Goal: Contribute content: Contribute content

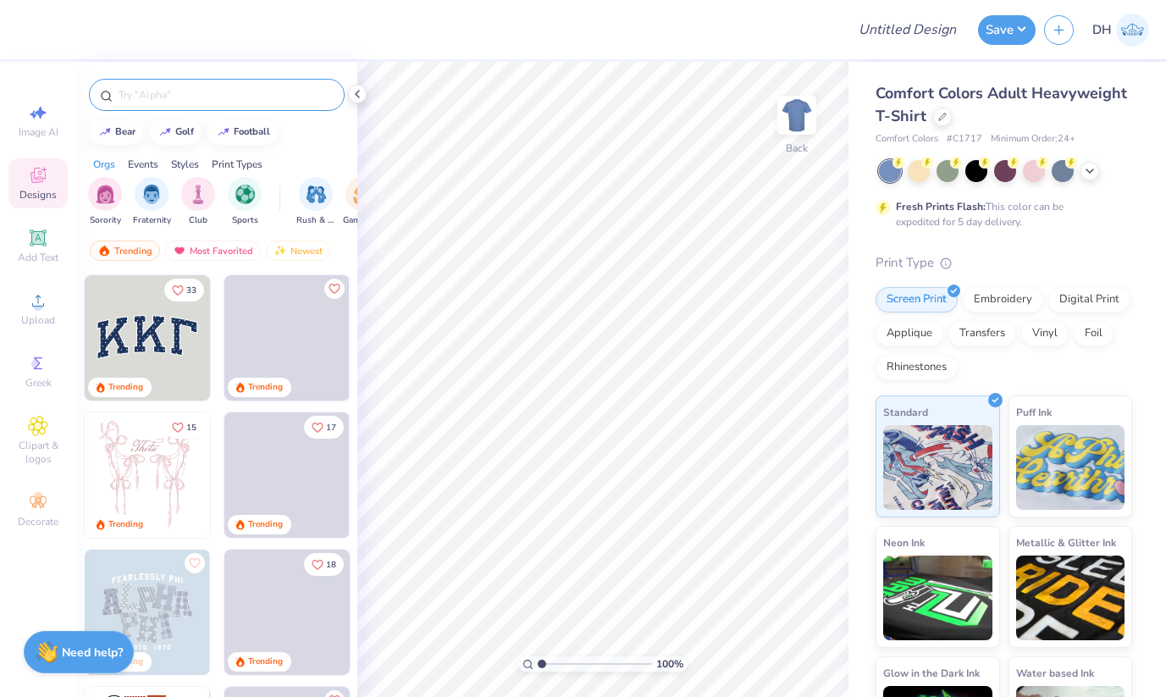
click at [231, 89] on input "text" at bounding box center [225, 94] width 217 height 17
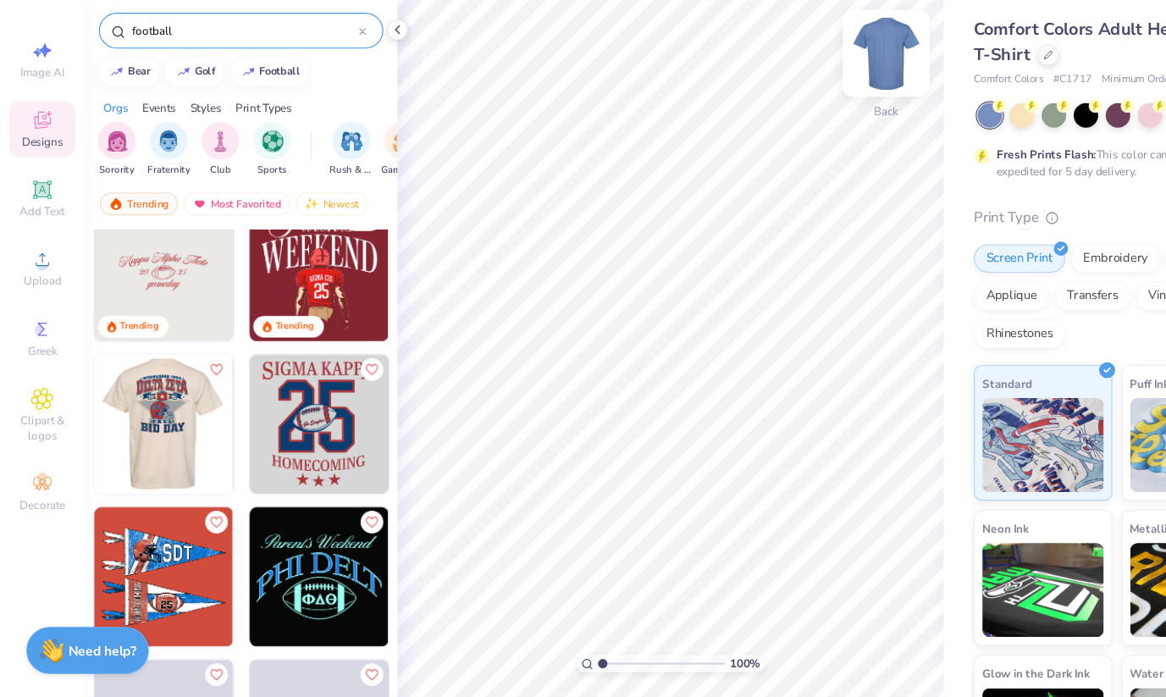
type input "football"
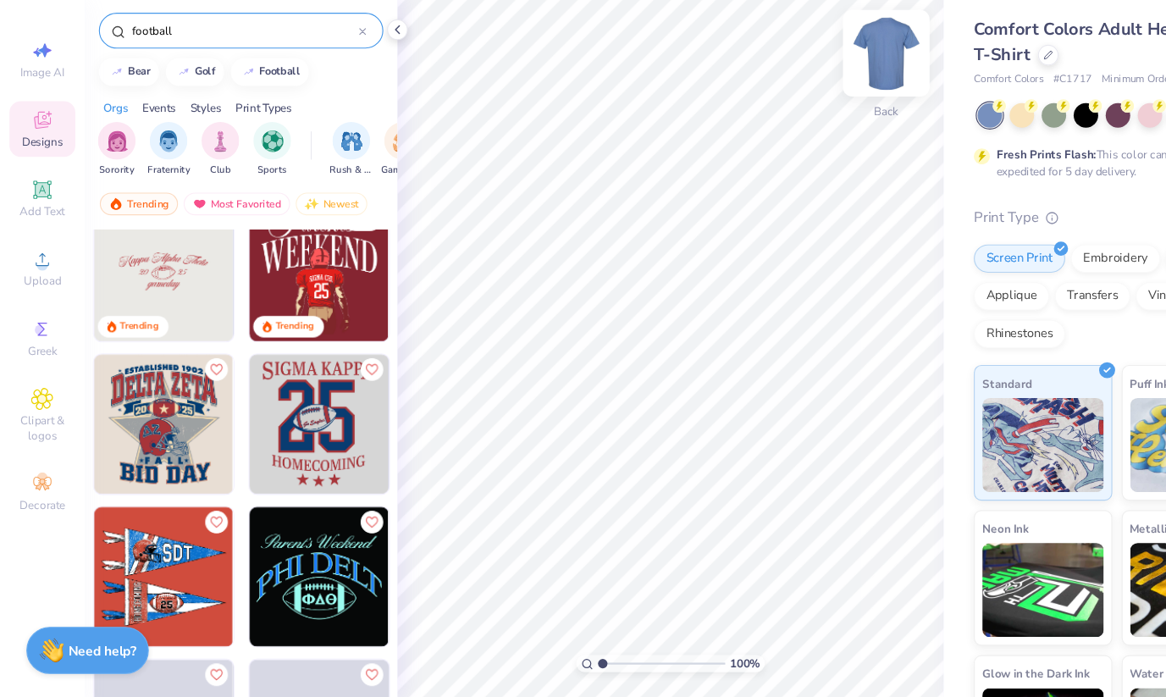
click at [813, 142] on div "Back" at bounding box center [796, 126] width 39 height 60
click at [148, 451] on img at bounding box center [147, 448] width 125 height 125
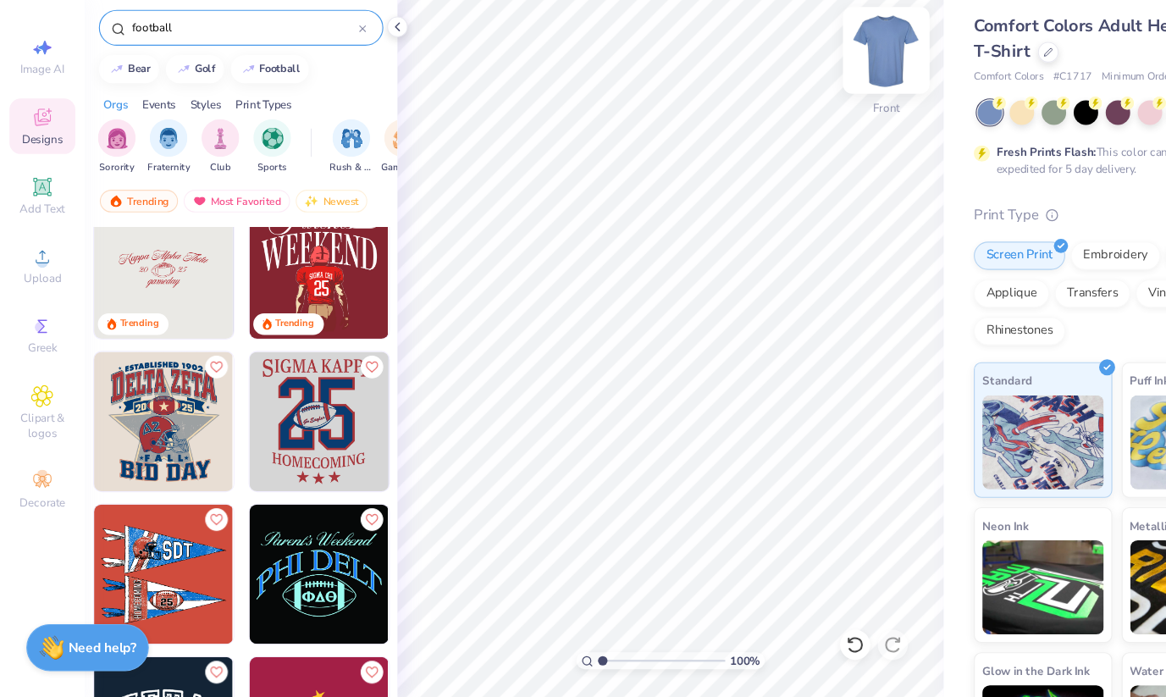
click at [807, 109] on img at bounding box center [797, 115] width 68 height 68
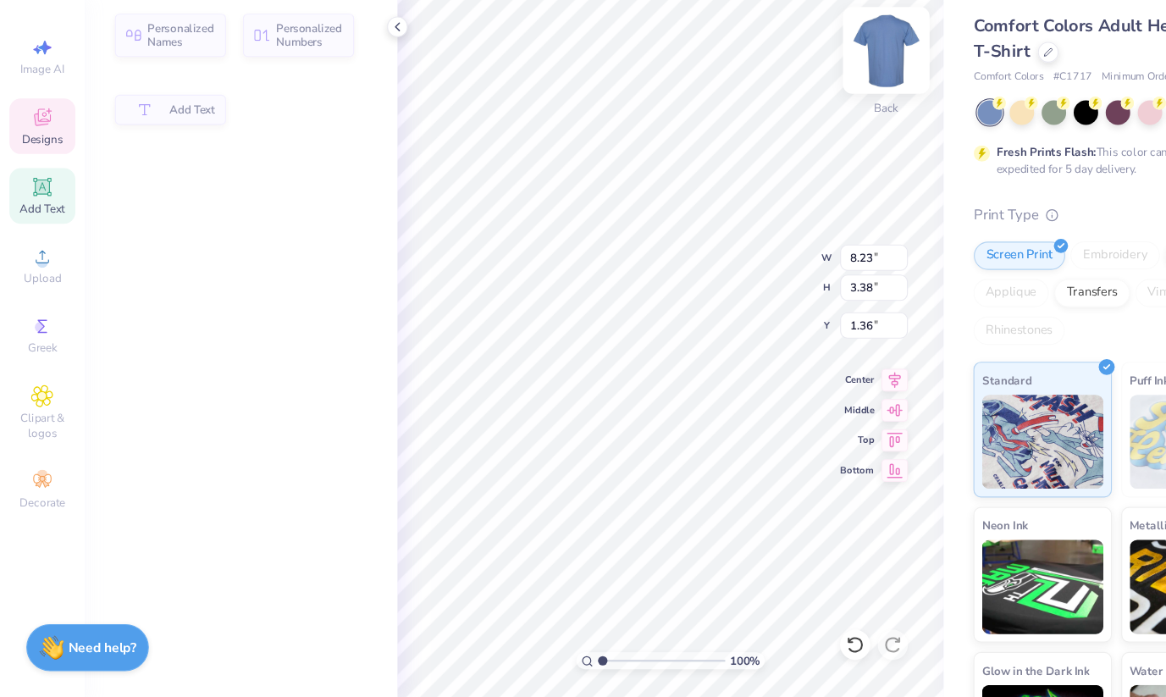
type input "8.23"
type input "3.38"
type input "1.36"
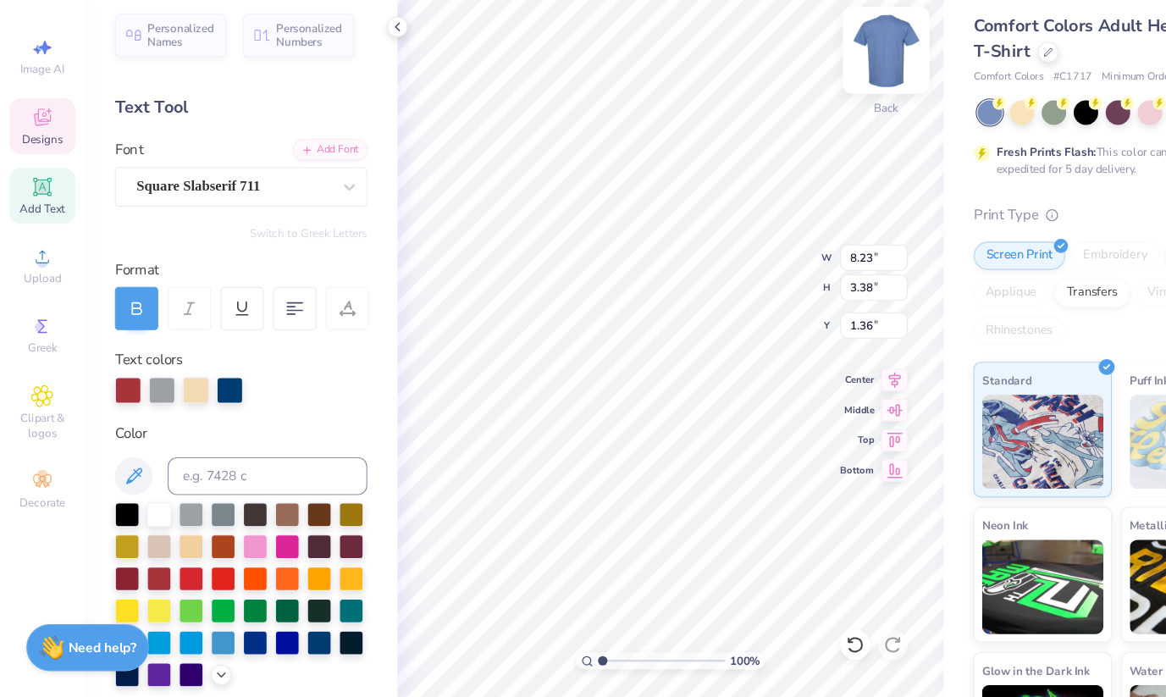
type input "1.78"
type input "3.62"
type input "1.53"
type input "8.23"
type input "3.38"
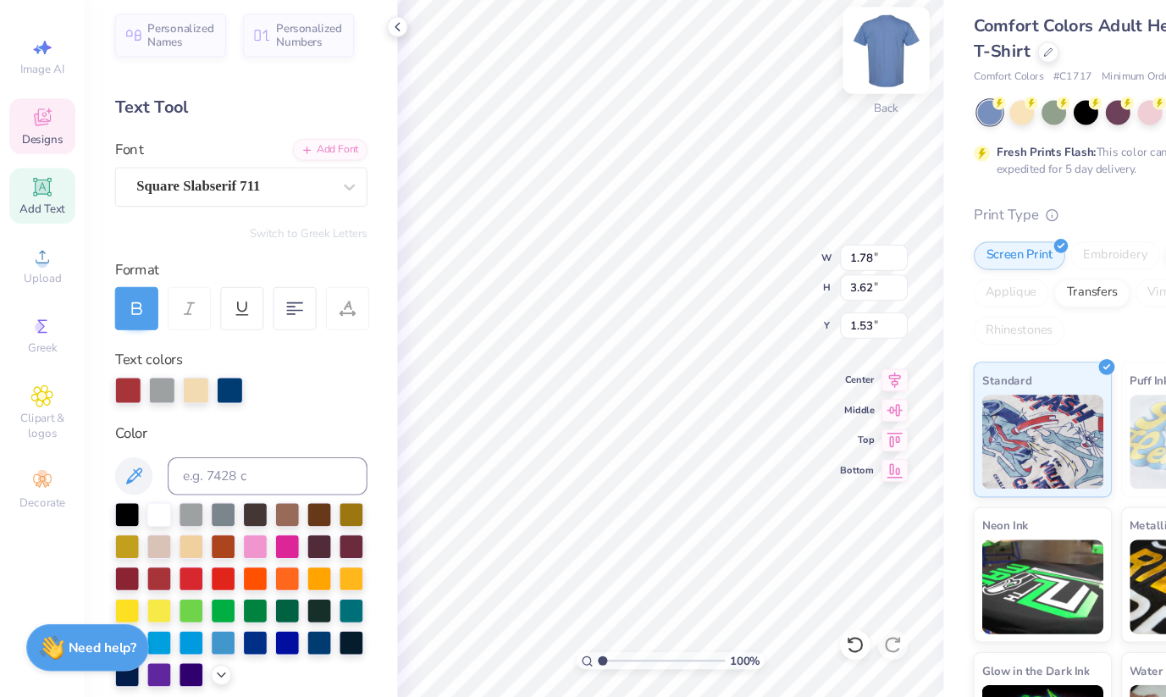
type input "1.36"
type input "1.46"
type input "3.74"
type input "1.53"
type textarea "P"
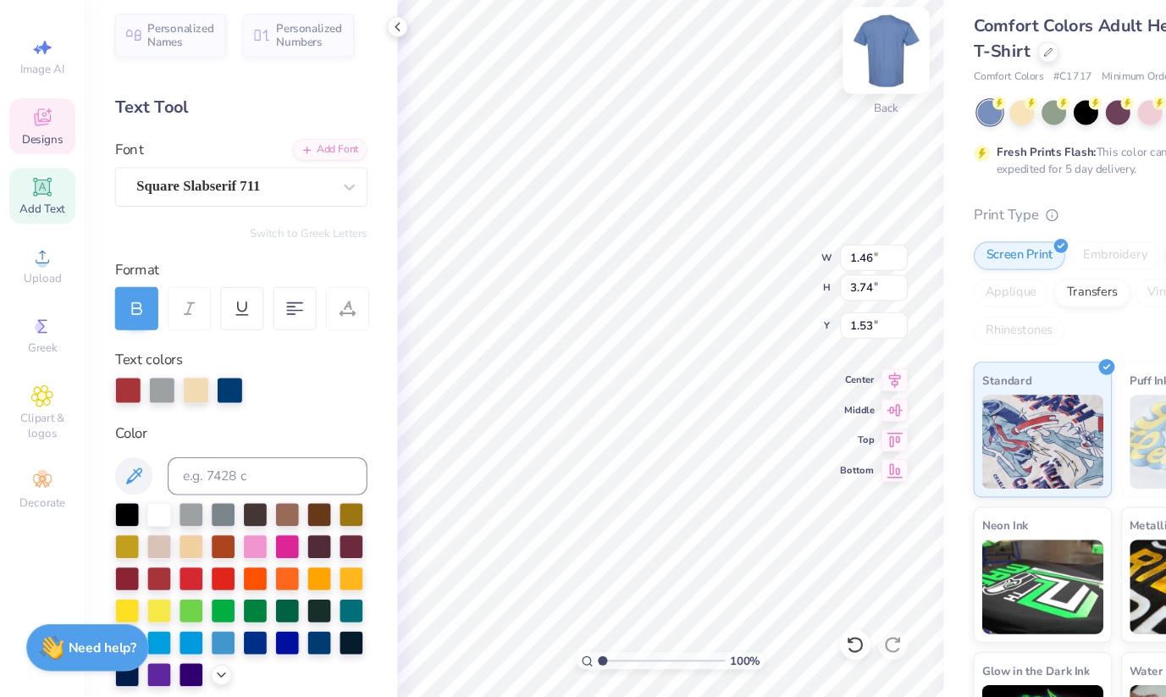
type input "8.23"
type input "3.38"
type input "1.36"
type textarea "ANHELLENIET"
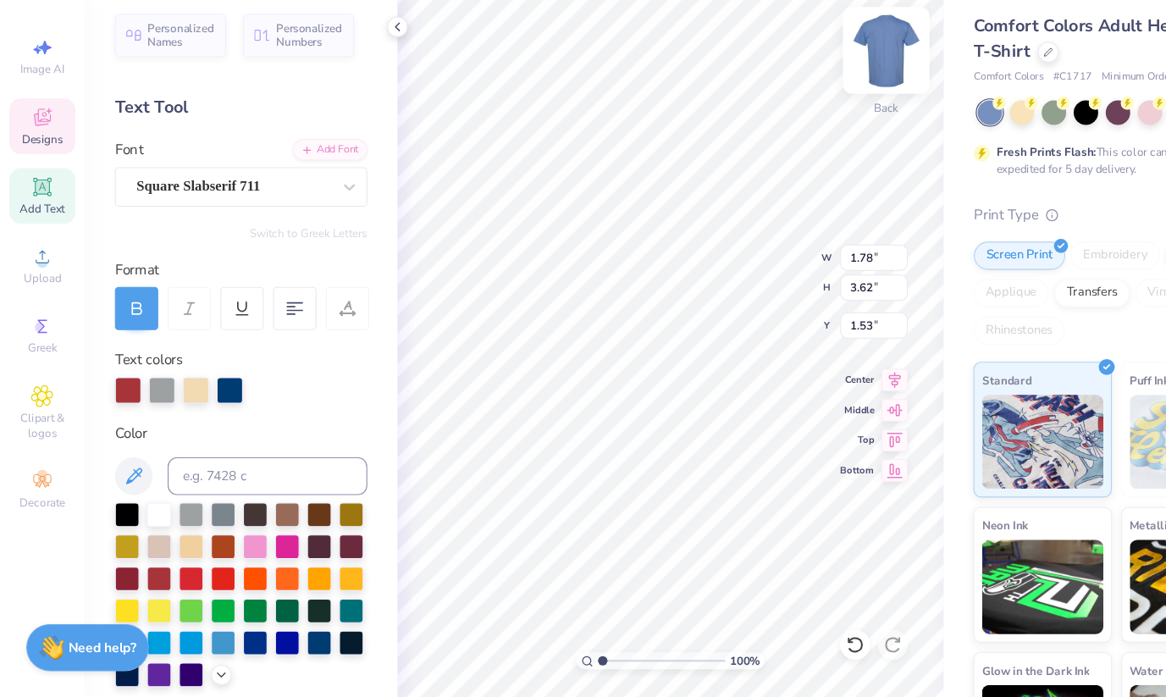
type textarea "C"
type textarea "ANHELLENIE"
type textarea "ANHELLENI"
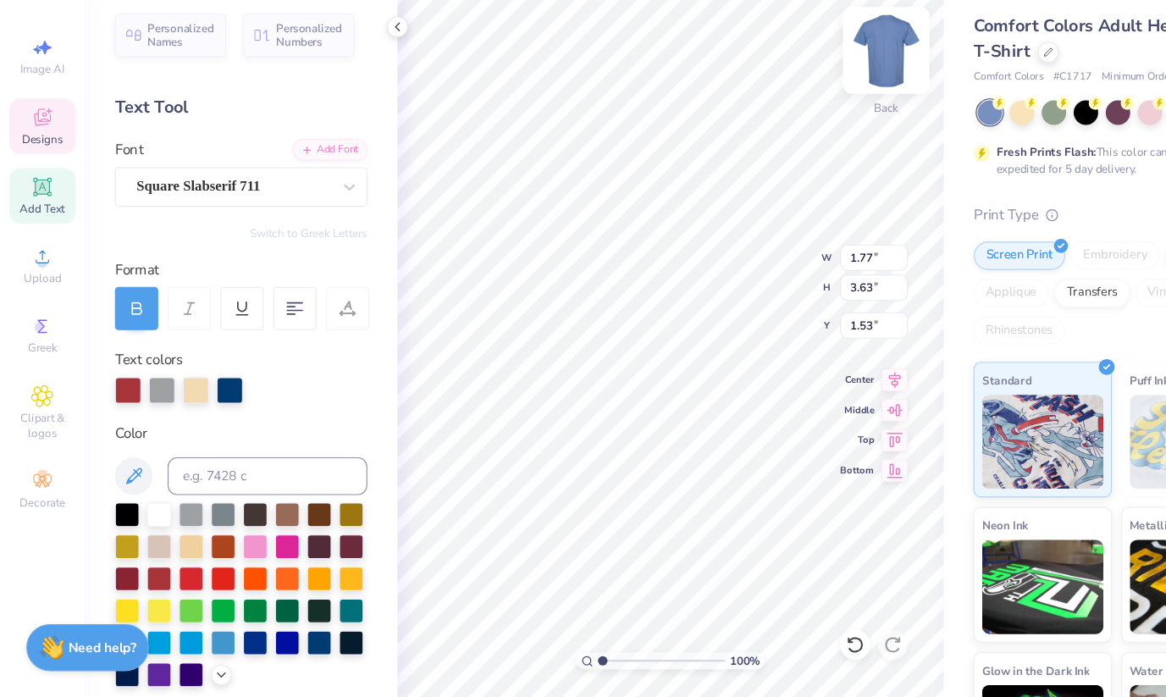
type input "1.64"
type input "8.23"
type input "3.38"
type input "1.31"
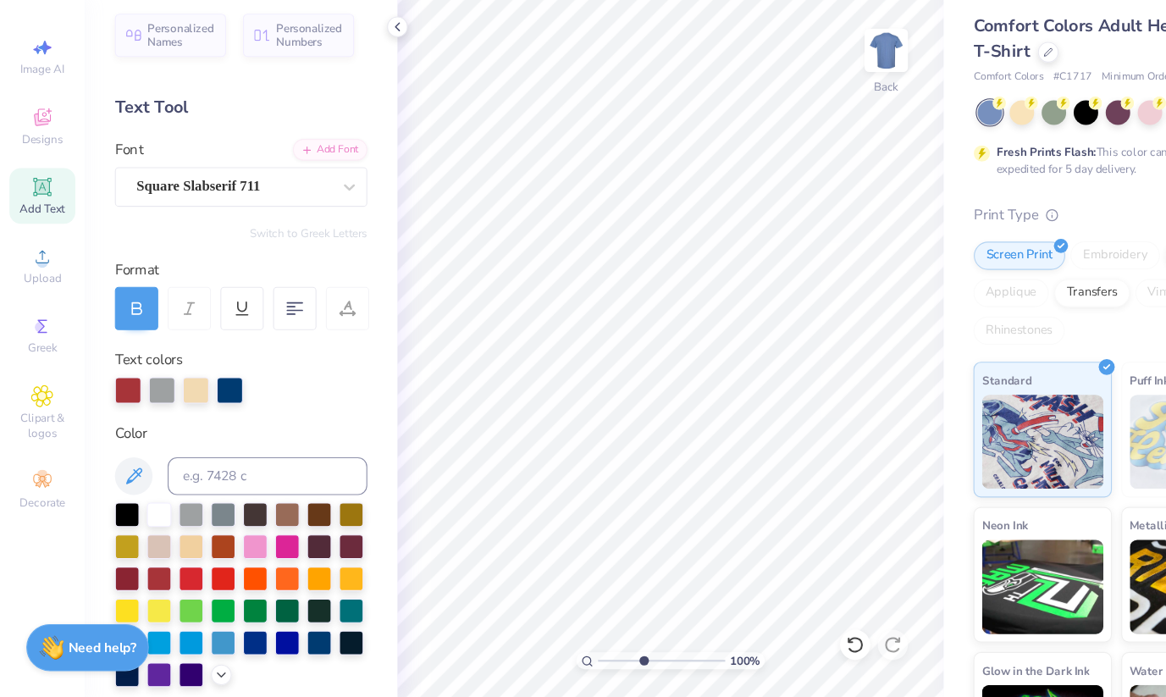
type input "4.19"
click at [577, 668] on input "range" at bounding box center [595, 663] width 114 height 15
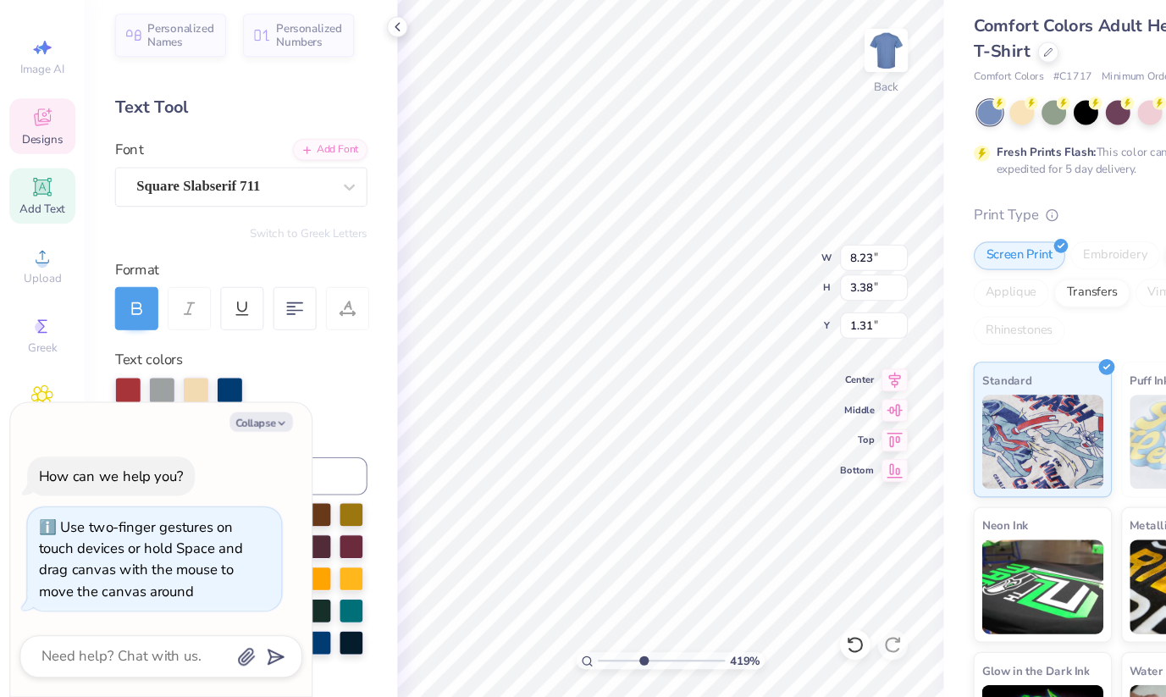
type textarea "x"
type input "1.77"
type input "3.63"
type input "1.64"
type textarea "x"
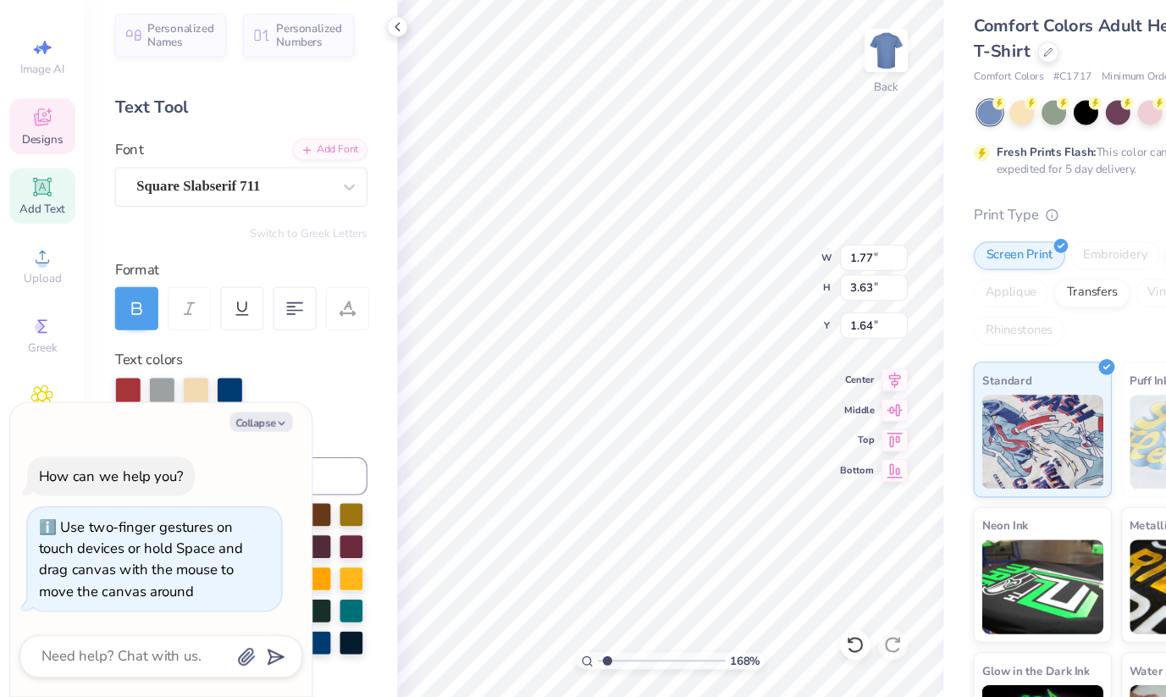
drag, startPoint x: 566, startPoint y: 664, endPoint x: 545, endPoint y: 667, distance: 21.4
click at [545, 667] on input "range" at bounding box center [595, 663] width 114 height 15
drag, startPoint x: 549, startPoint y: 671, endPoint x: 506, endPoint y: 667, distance: 43.3
type input "1"
click at [538, 667] on input "range" at bounding box center [595, 663] width 114 height 15
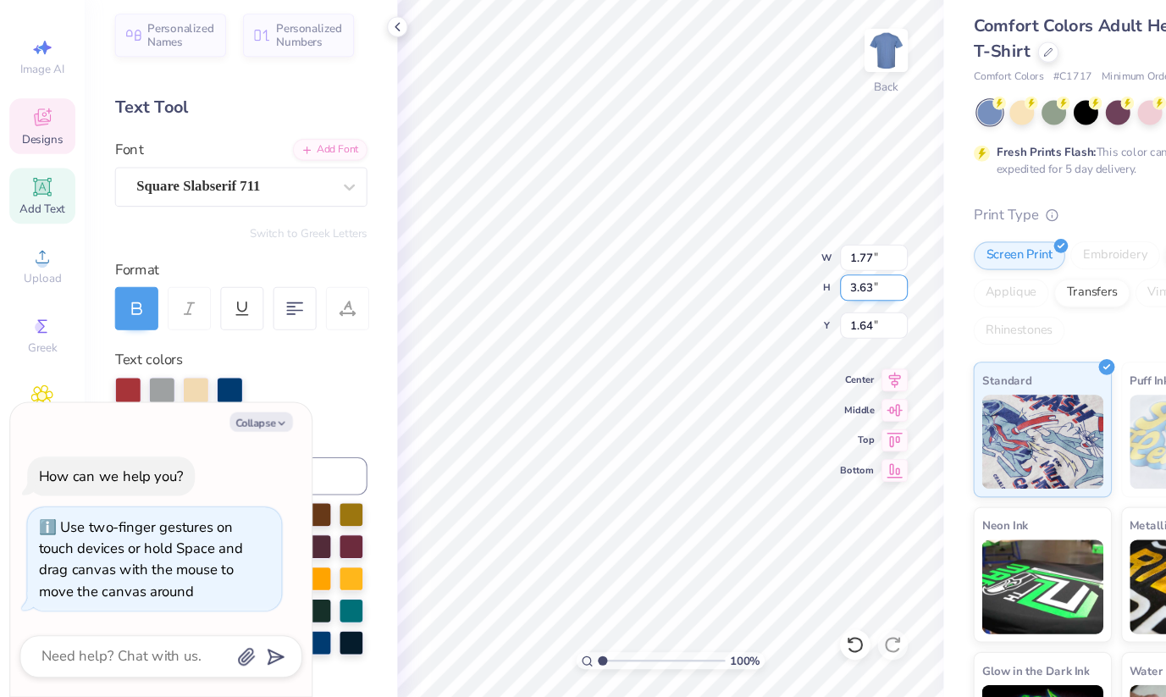
click at [707, 330] on div "100 % Back W 1.77 1.77 " H 3.63 3.63 " Y 1.64 1.64 " Center Middle Top Bottom" at bounding box center [602, 379] width 491 height 635
type textarea "x"
type input "11.80"
type input "11.23"
type input "1.95"
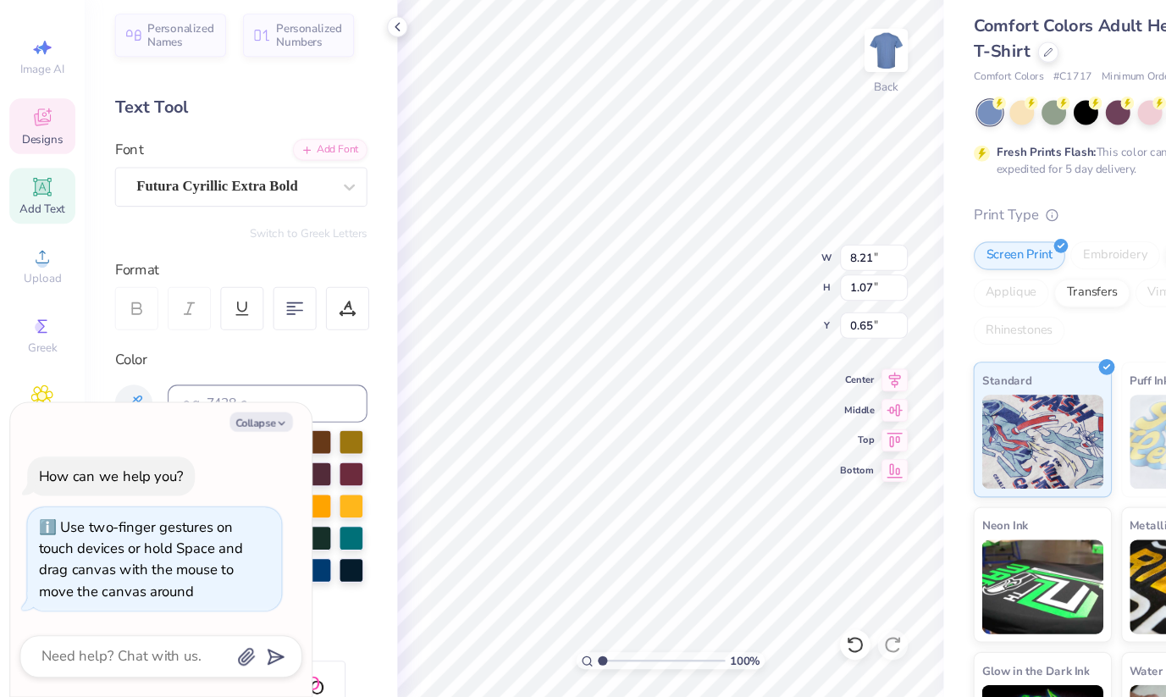
scroll to position [0, 6]
type textarea "x"
type textarea "ESTABLISHED 18"
type textarea "x"
type textarea "ESTABLISHED 188"
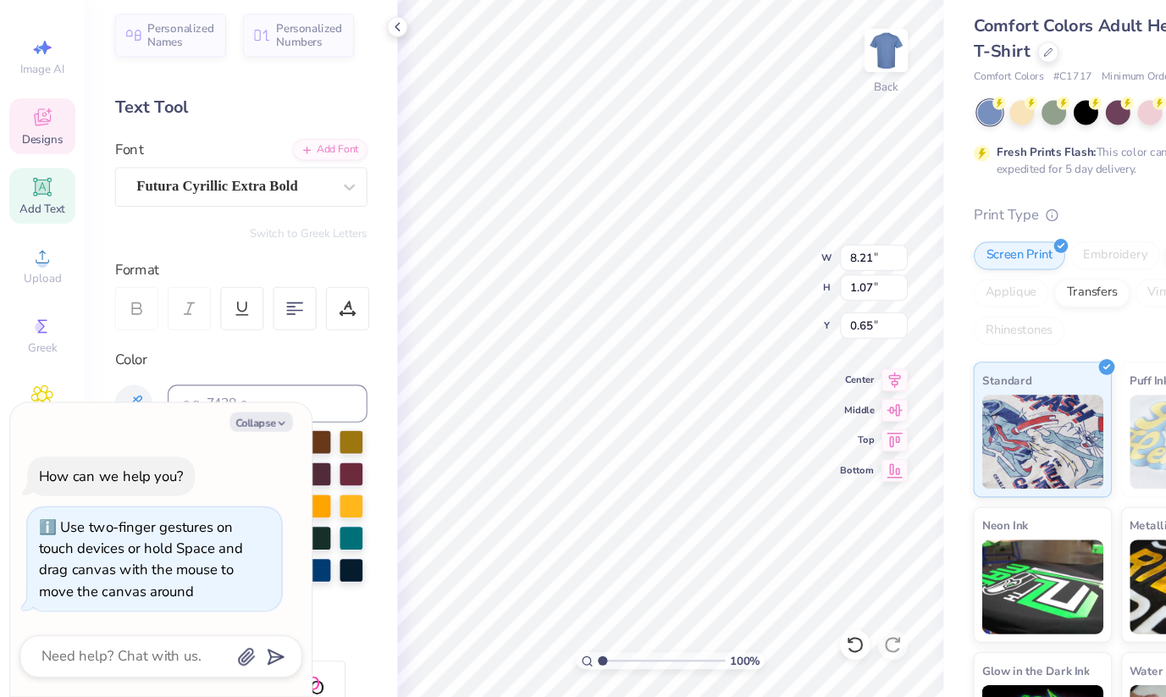
type textarea "x"
type textarea "ESTABLISHED 1885"
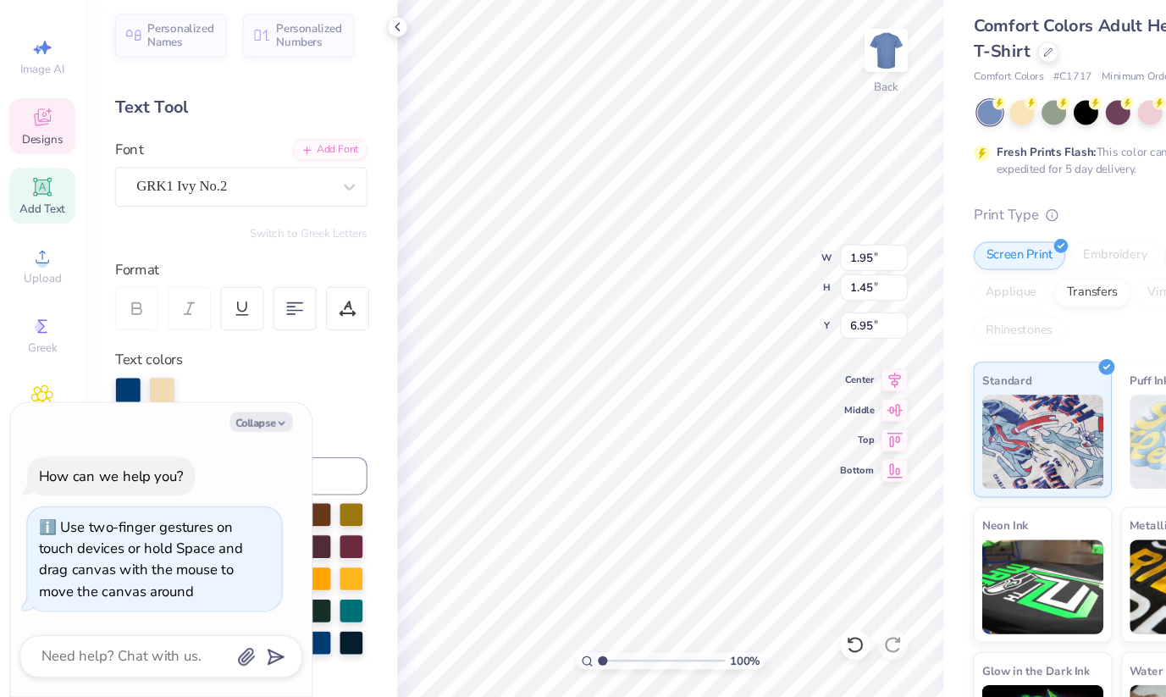
type textarea "x"
type textarea "A"
type textarea "x"
type textarea "AZ"
type textarea "x"
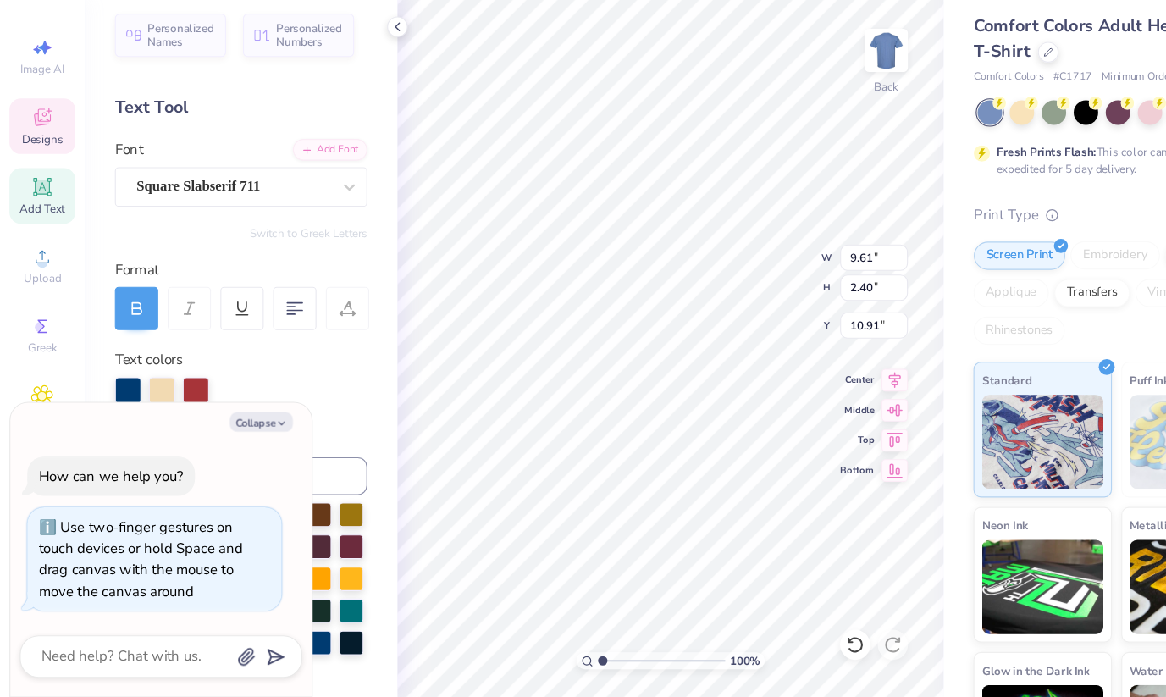
type textarea "BID"
type textarea "x"
type textarea "BID"
type textarea "x"
type textarea "BI"
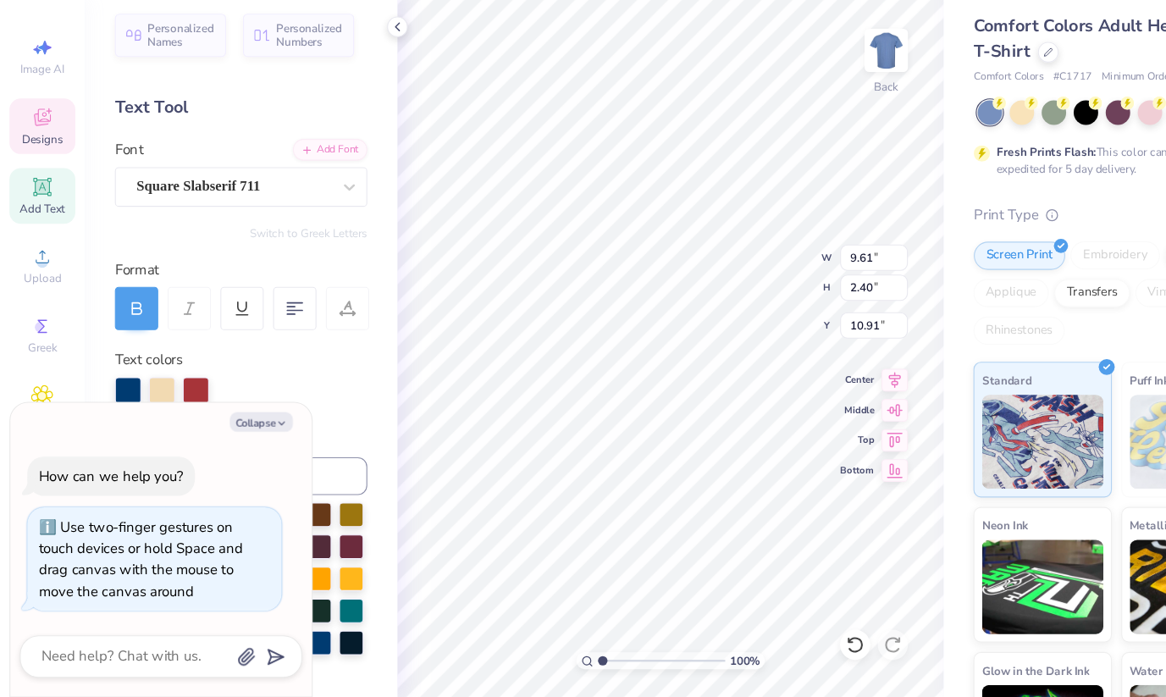
type textarea "x"
type textarea "B"
type textarea "x"
type textarea "A"
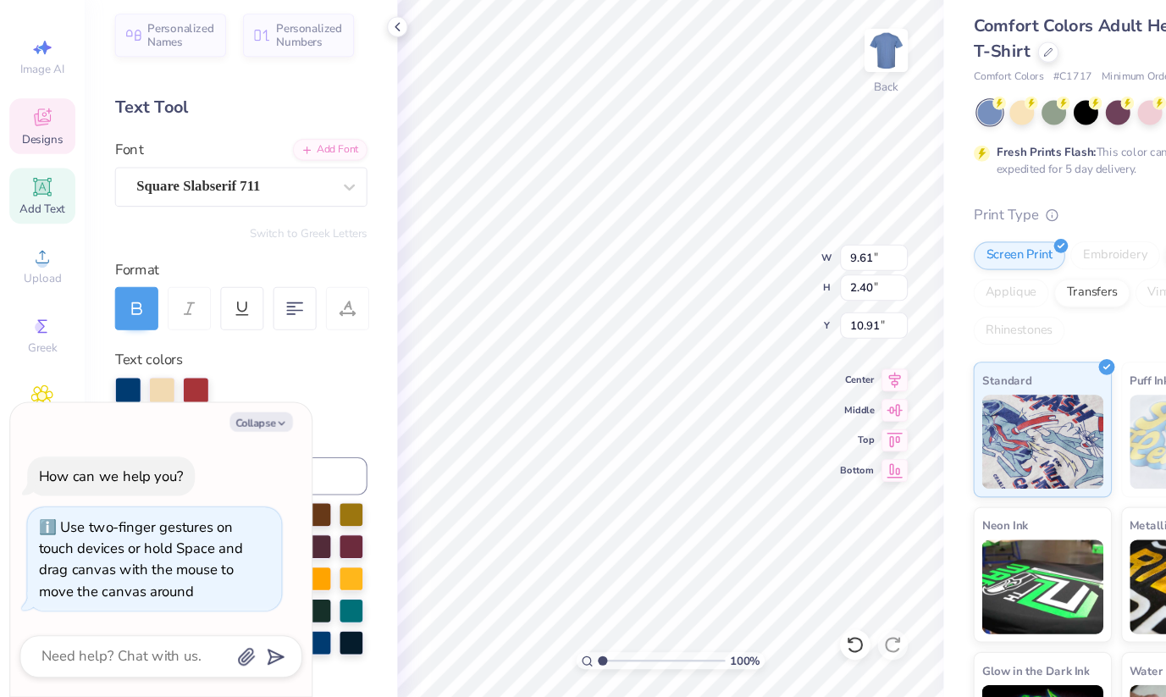
type textarea "x"
type textarea "Ar"
type textarea "x"
type textarea "Arzi"
type textarea "x"
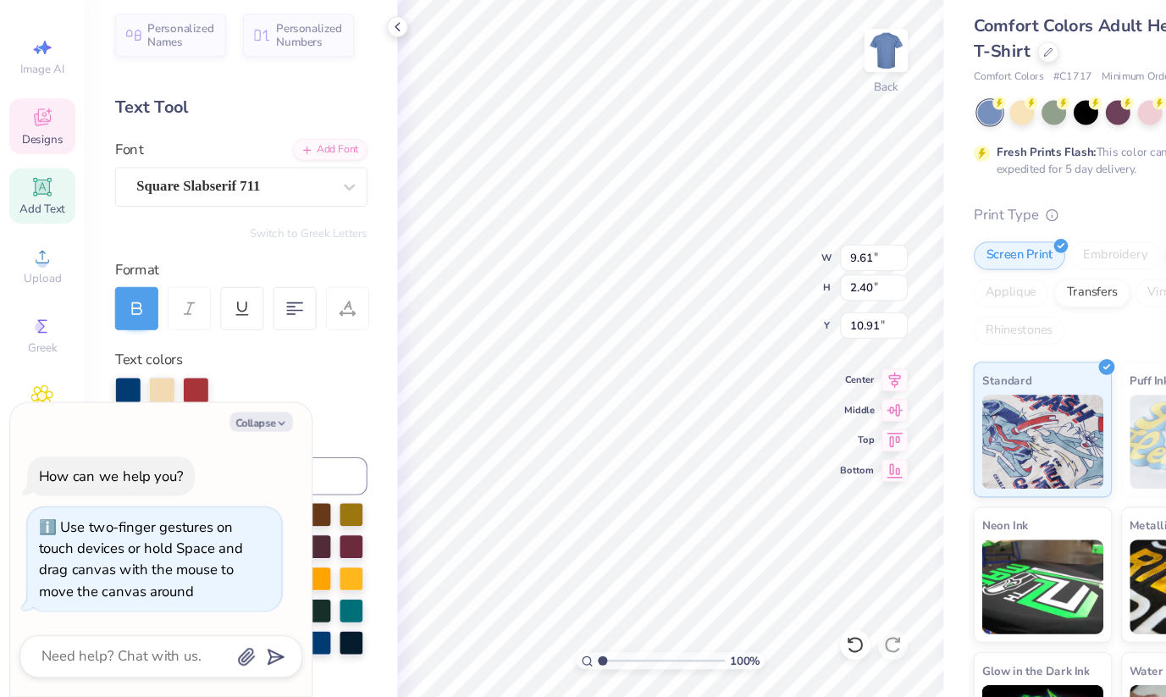
type textarea "Arz"
type textarea "x"
type textarea "Ar"
type textarea "x"
type textarea "A"
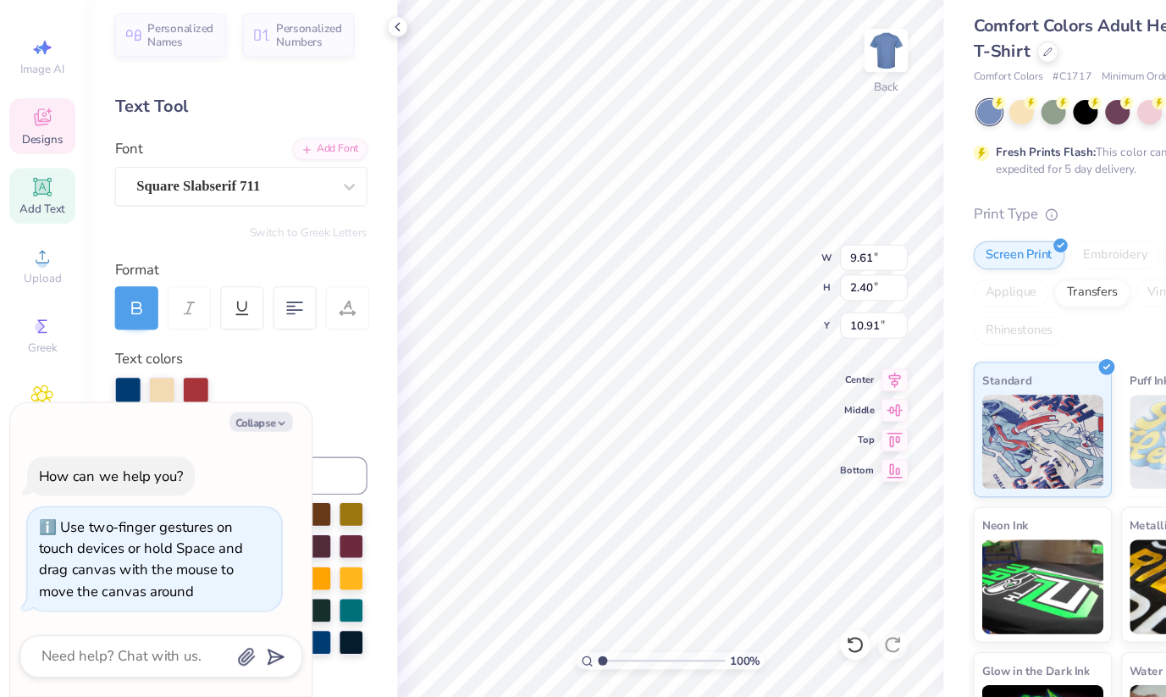
type textarea "x"
type textarea "T"
type textarea "x"
type textarea "TUC"
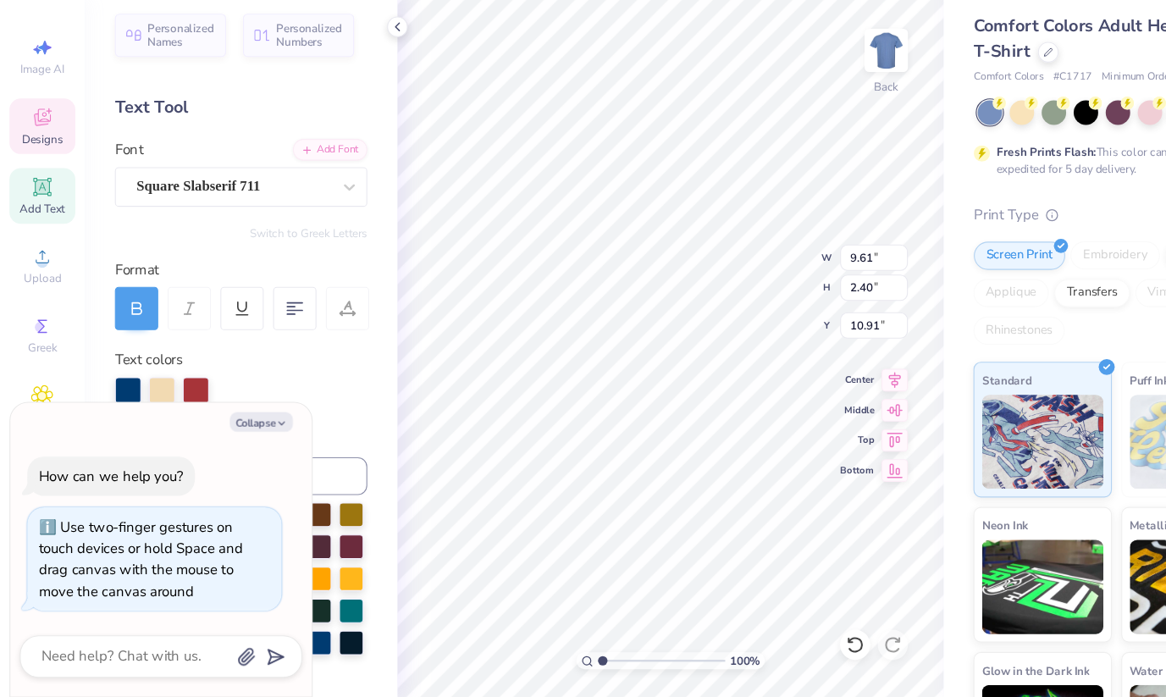
type textarea "x"
type textarea "TUCA"
type textarea "x"
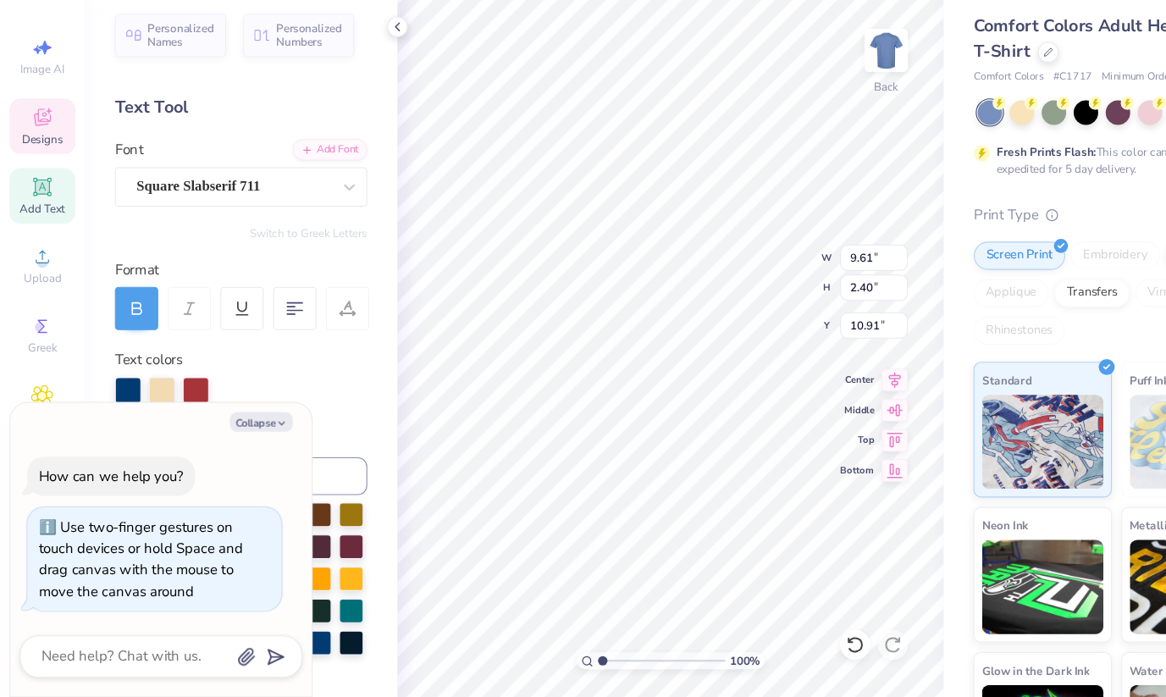
type textarea "TUCA"
type textarea "x"
type textarea "TUC"
type textarea "x"
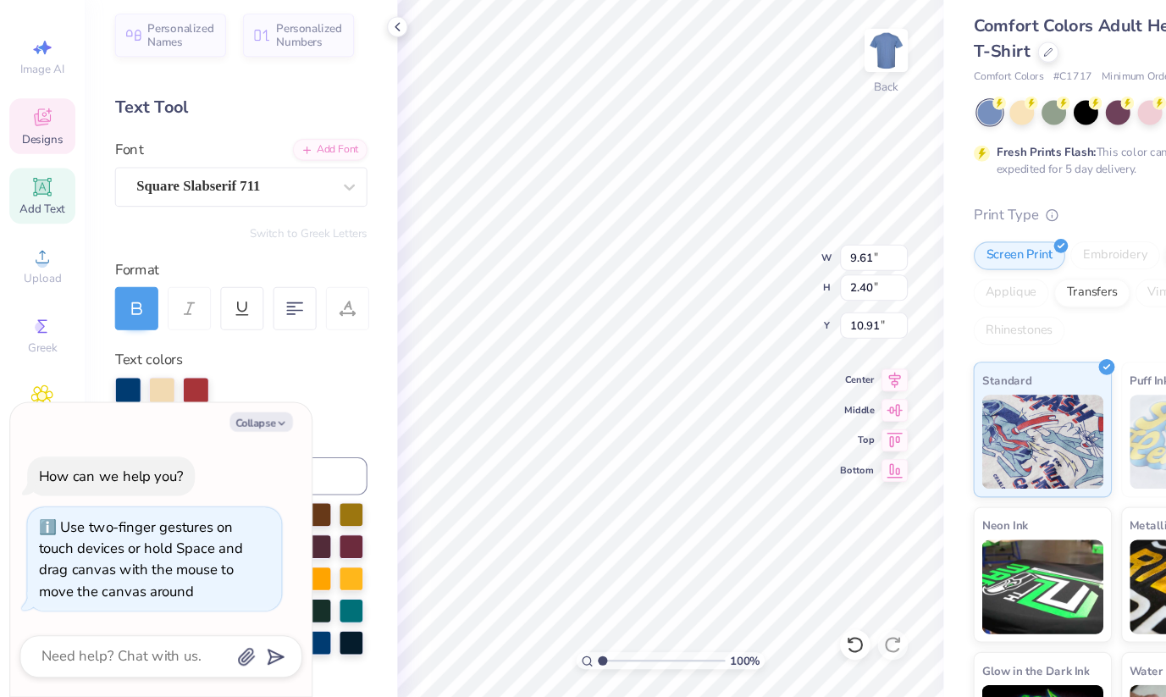
type textarea "TUCSO"
type textarea "x"
type textarea "[GEOGRAPHIC_DATA]"
type textarea "x"
type textarea "[GEOGRAPHIC_DATA],"
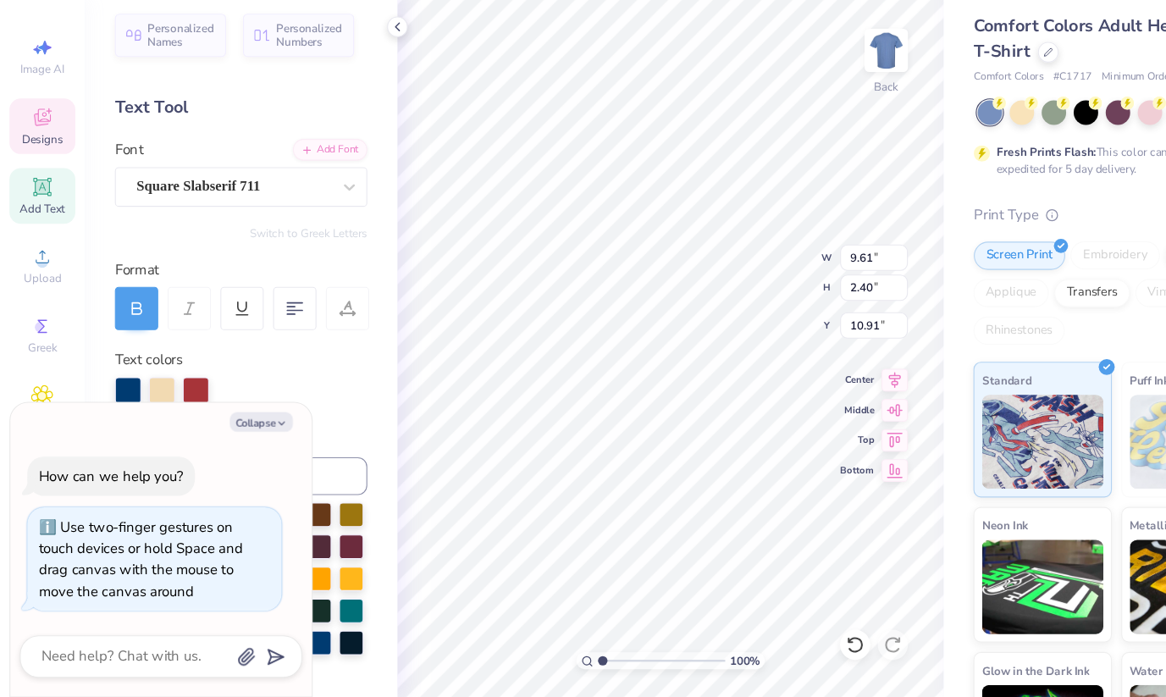
type textarea "x"
type textarea "[GEOGRAPHIC_DATA], A"
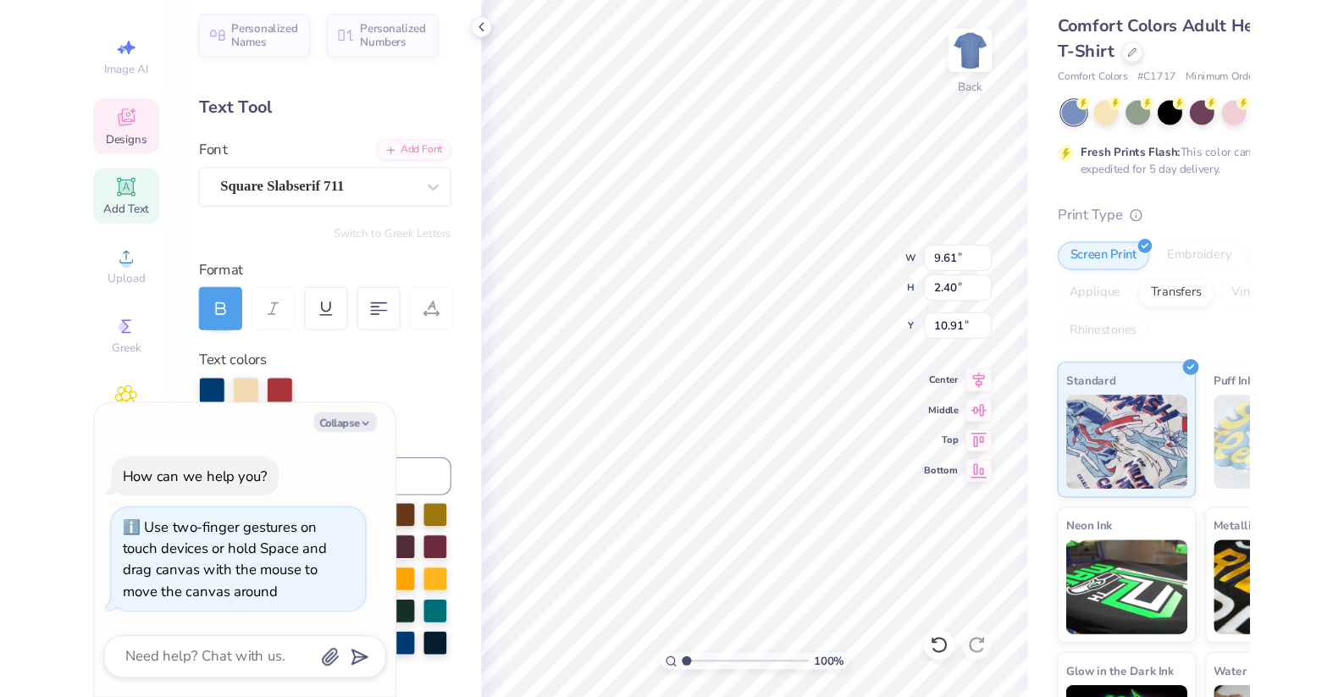
scroll to position [0, 3]
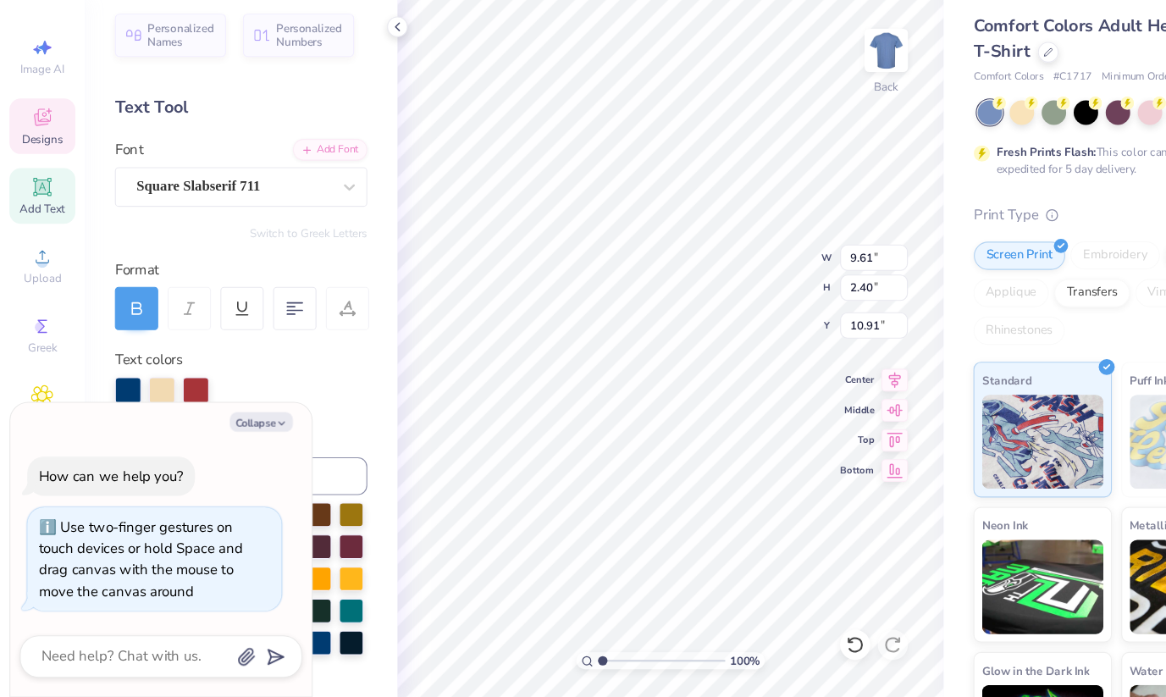
type textarea "x"
type textarea "[GEOGRAPHIC_DATA], [GEOGRAPHIC_DATA]"
type textarea "x"
type input "9.00"
type input "1.86"
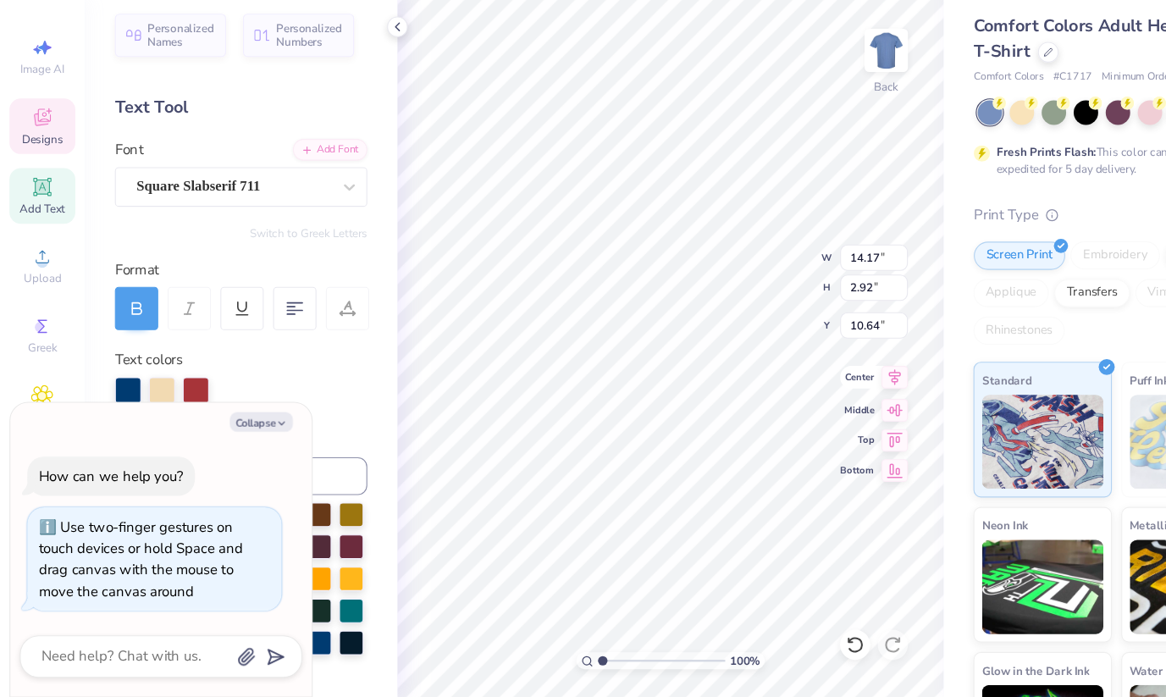
type input "11.71"
click at [797, 411] on icon at bounding box center [804, 409] width 24 height 20
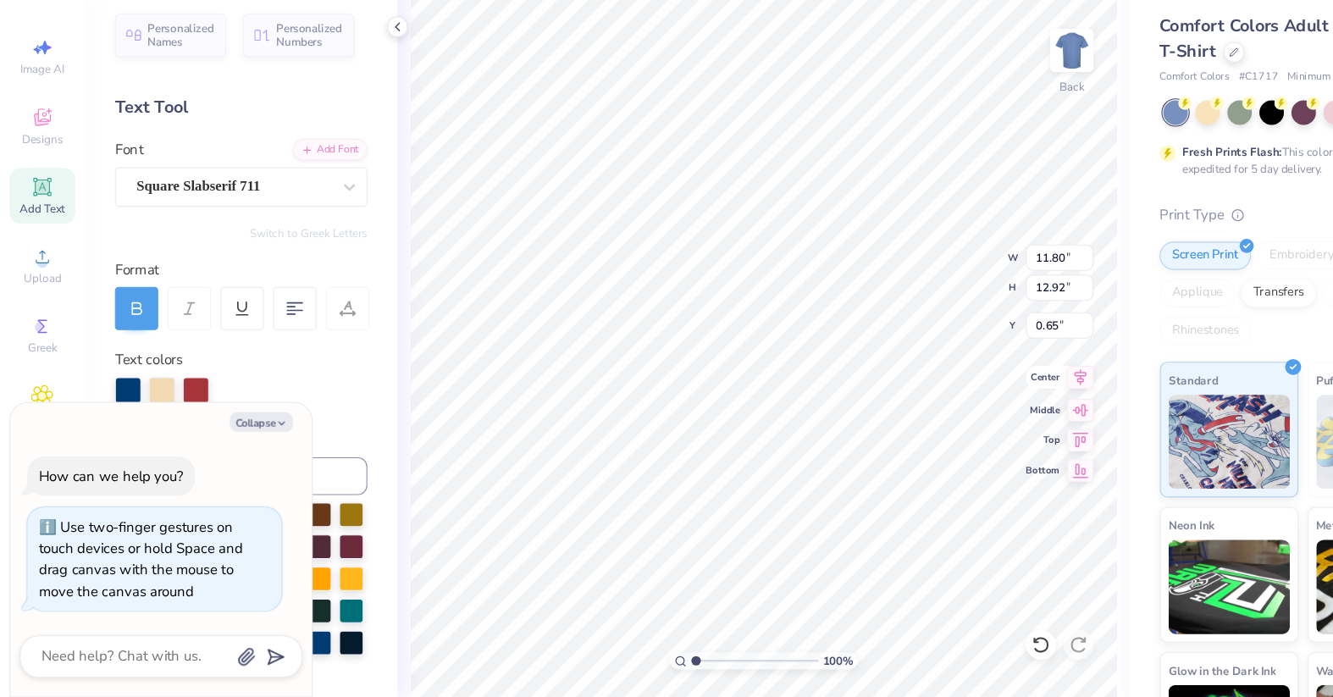
type textarea "x"
type input "2.27"
click at [974, 415] on icon at bounding box center [971, 409] width 24 height 20
click at [1107, 119] on icon at bounding box center [1109, 115] width 8 height 8
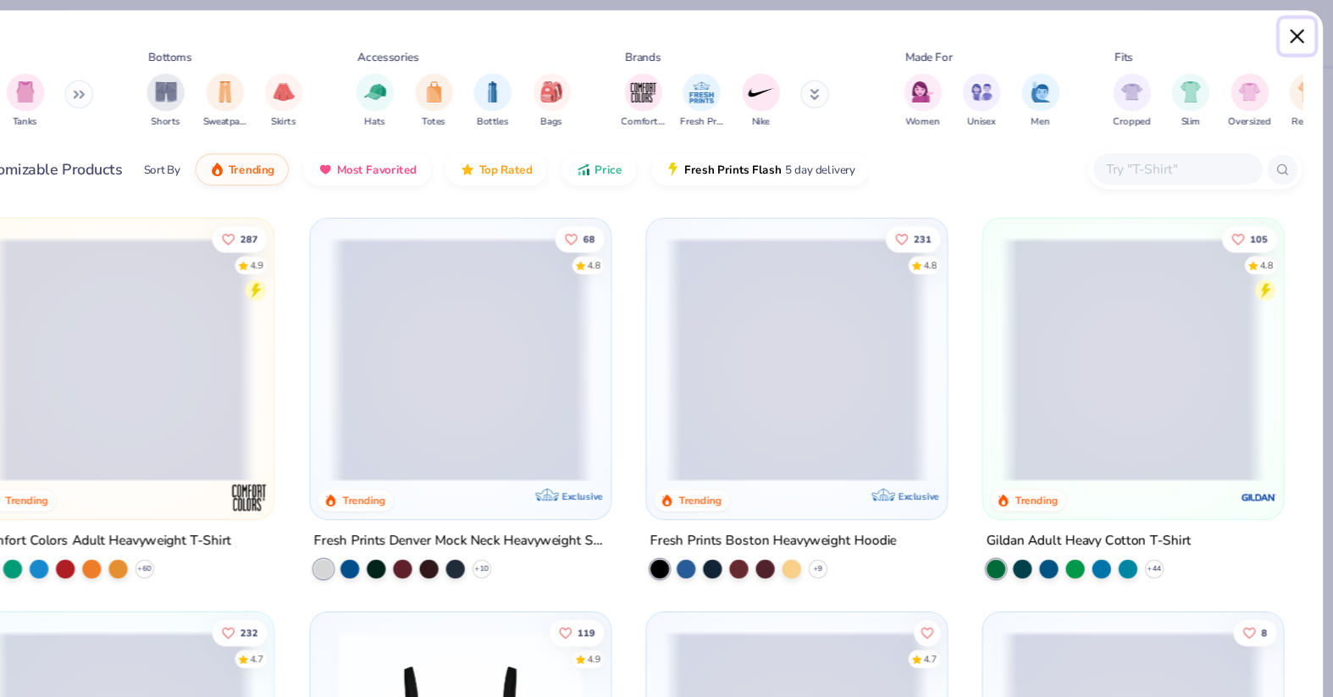
click at [1165, 31] on button "Close" at bounding box center [1300, 33] width 32 height 32
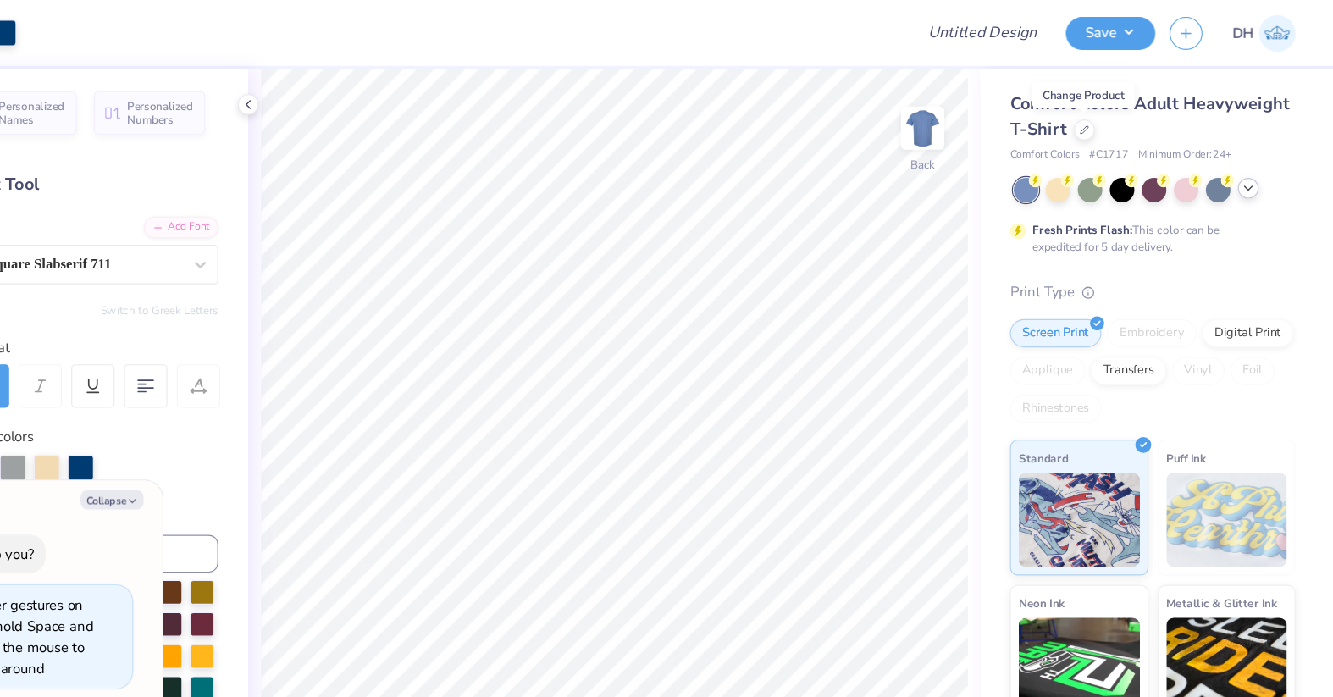
click at [1165, 167] on icon at bounding box center [1257, 170] width 14 height 14
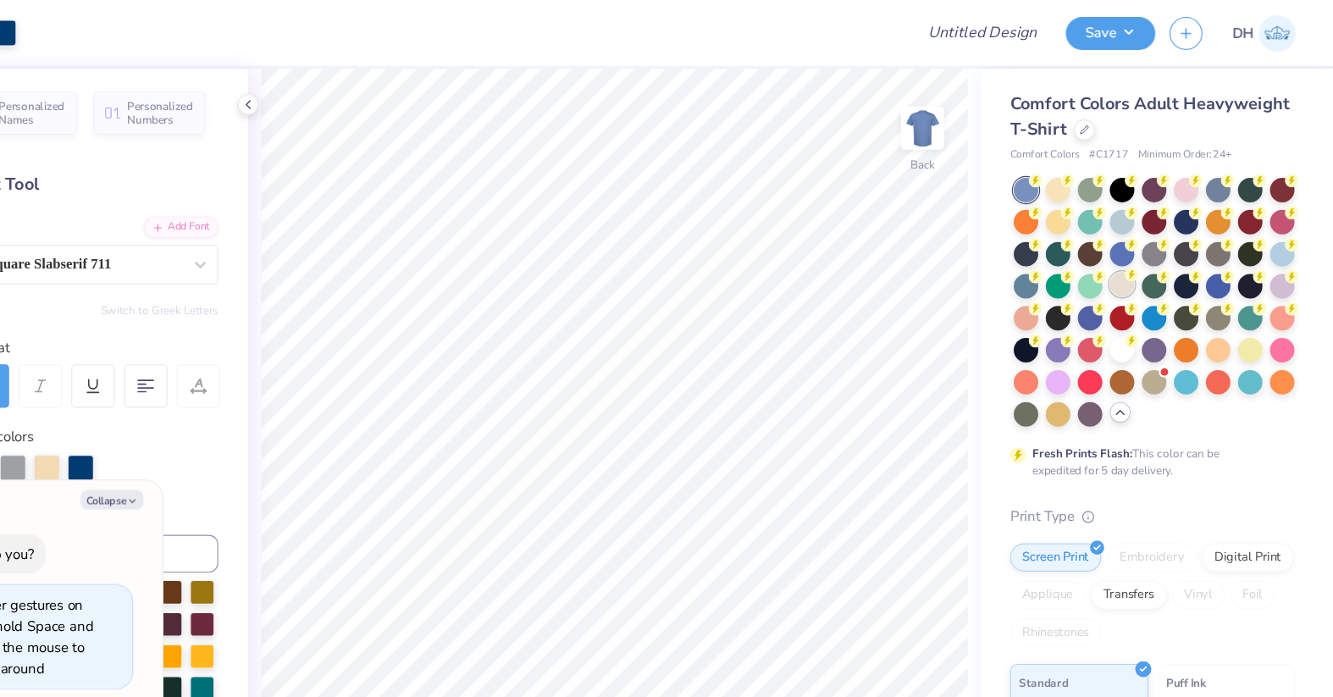
click at [1139, 265] on div at bounding box center [1143, 256] width 22 height 22
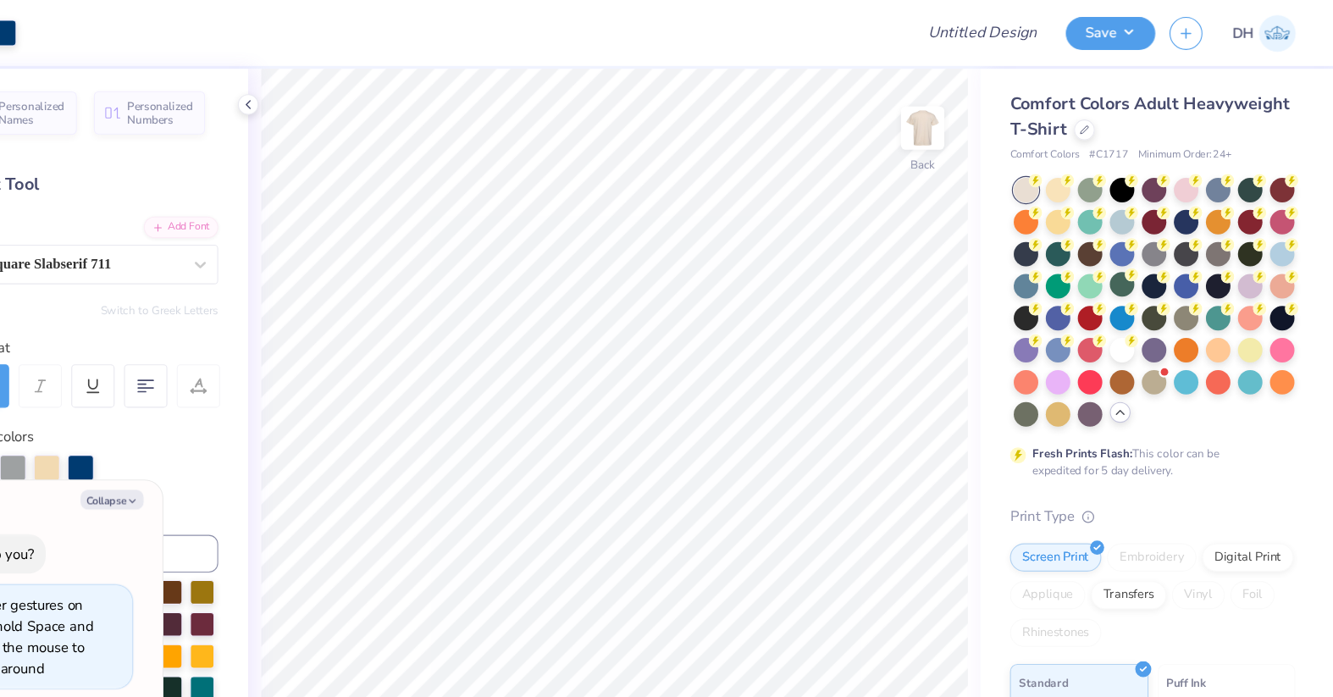
type textarea "x"
click at [1014, 19] on input "Design Title" at bounding box center [1037, 30] width 83 height 34
type input "P"
type textarea "x"
type input "PA"
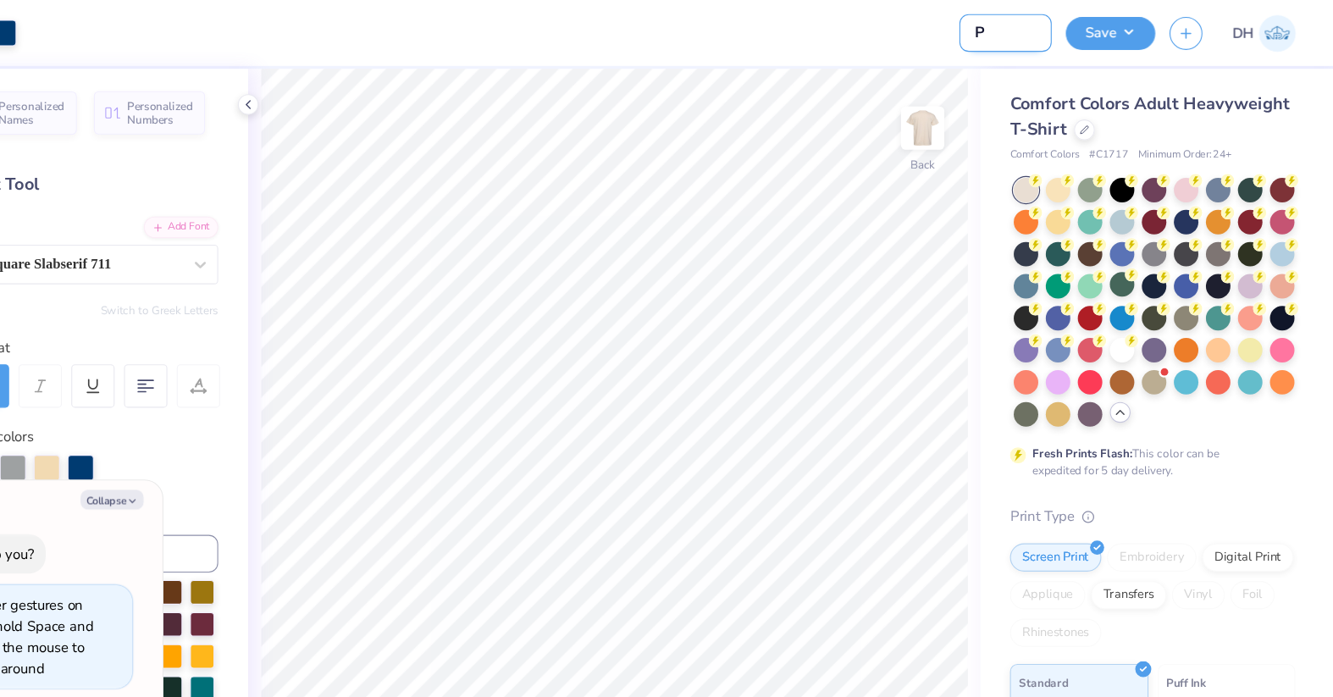
type textarea "x"
type input "PAN"
type textarea "x"
type input "PANH"
type textarea "x"
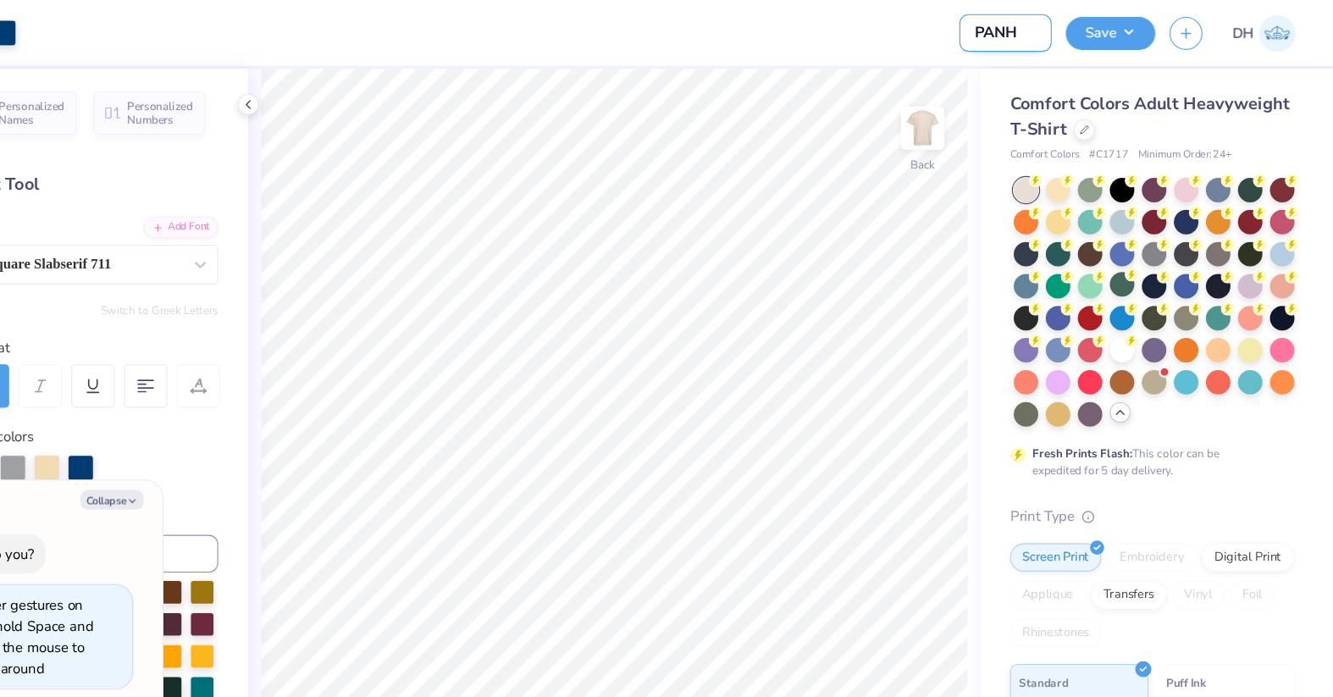
type input "PANHE"
type textarea "x"
type input "PANHEL"
type textarea "x"
type input "PANHEL"
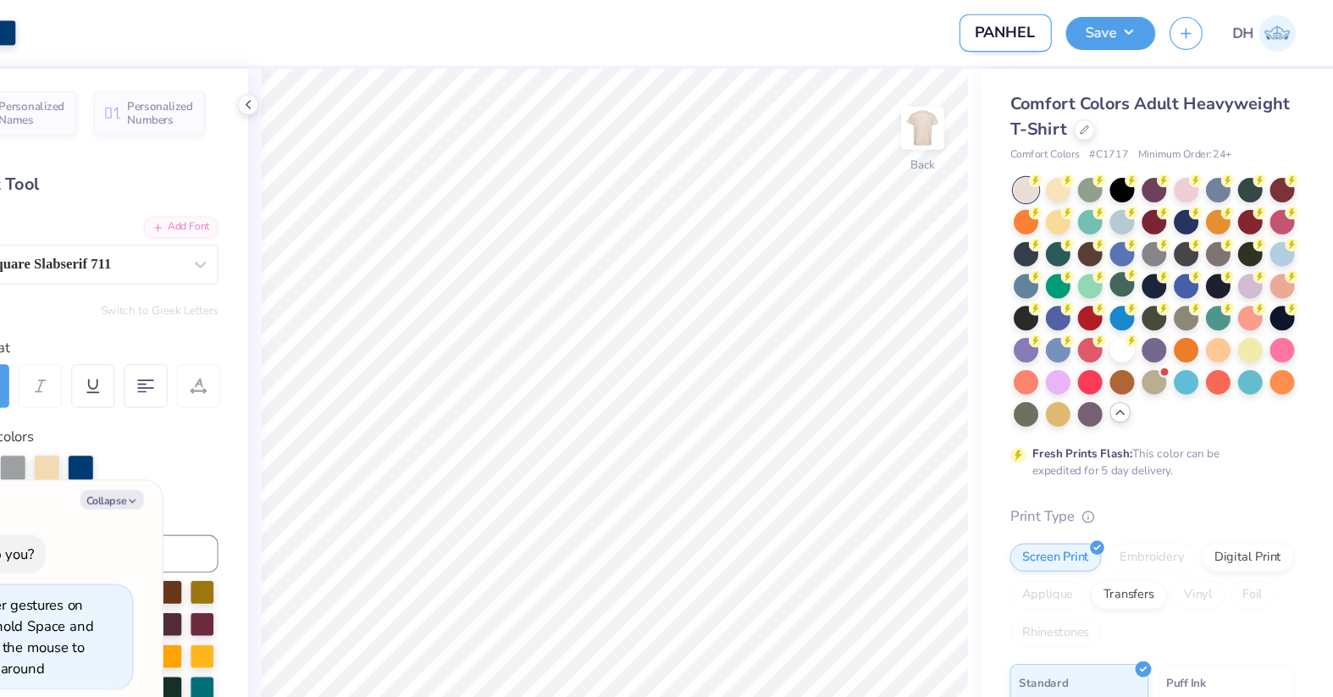
type textarea "x"
type input "PANHEL"
type textarea "x"
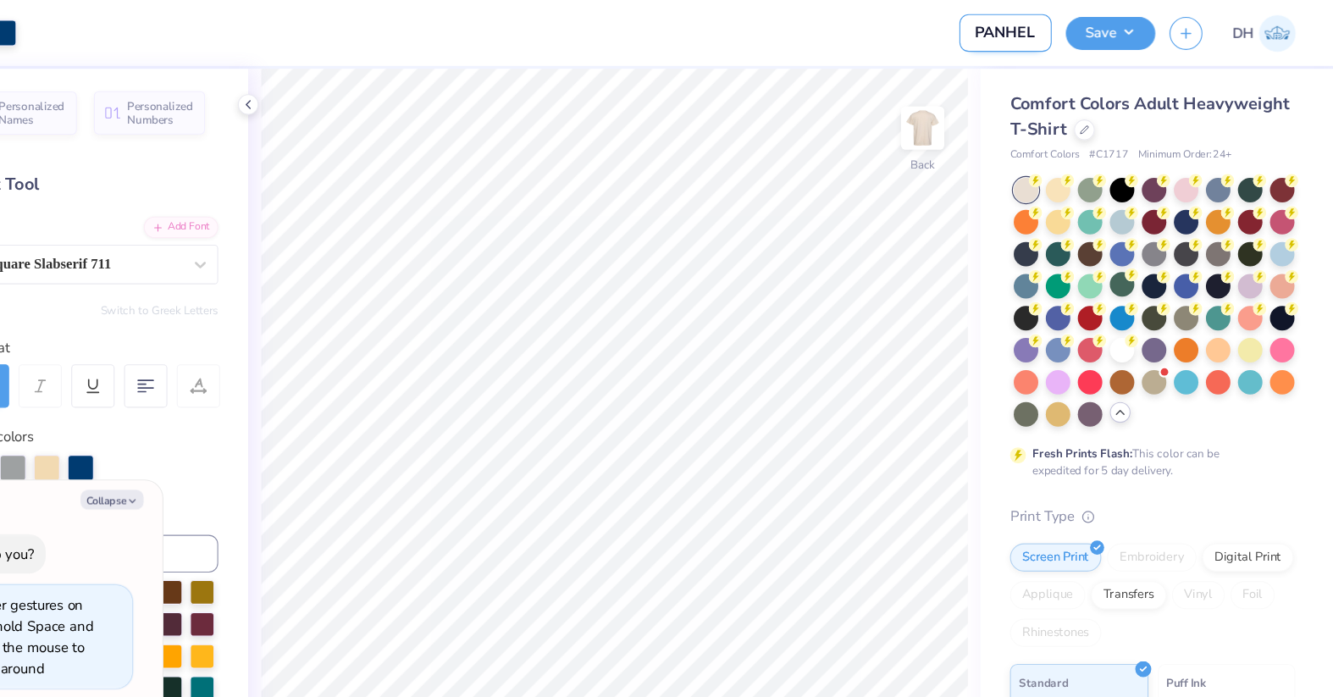
type input "PANHE"
type textarea "x"
type input "PANH"
type textarea "x"
type input "PAN"
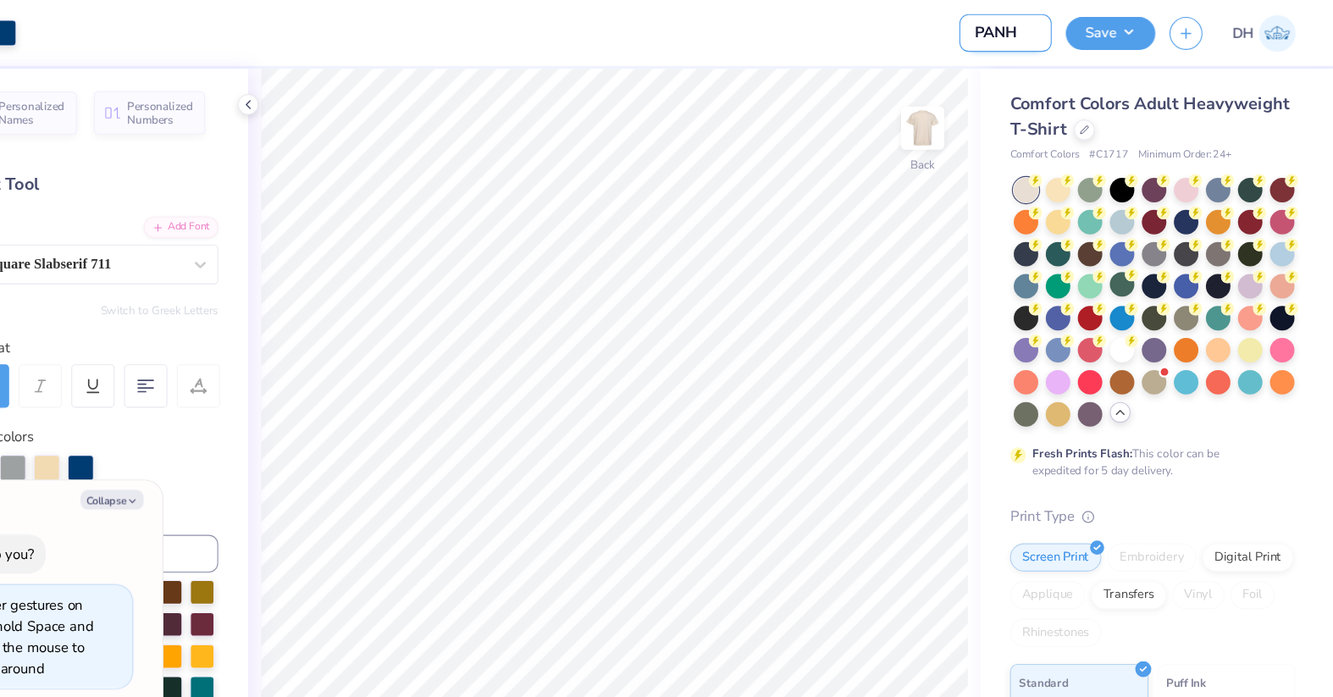
type textarea "x"
type input "PA"
type textarea "x"
type input "PAa"
type textarea "x"
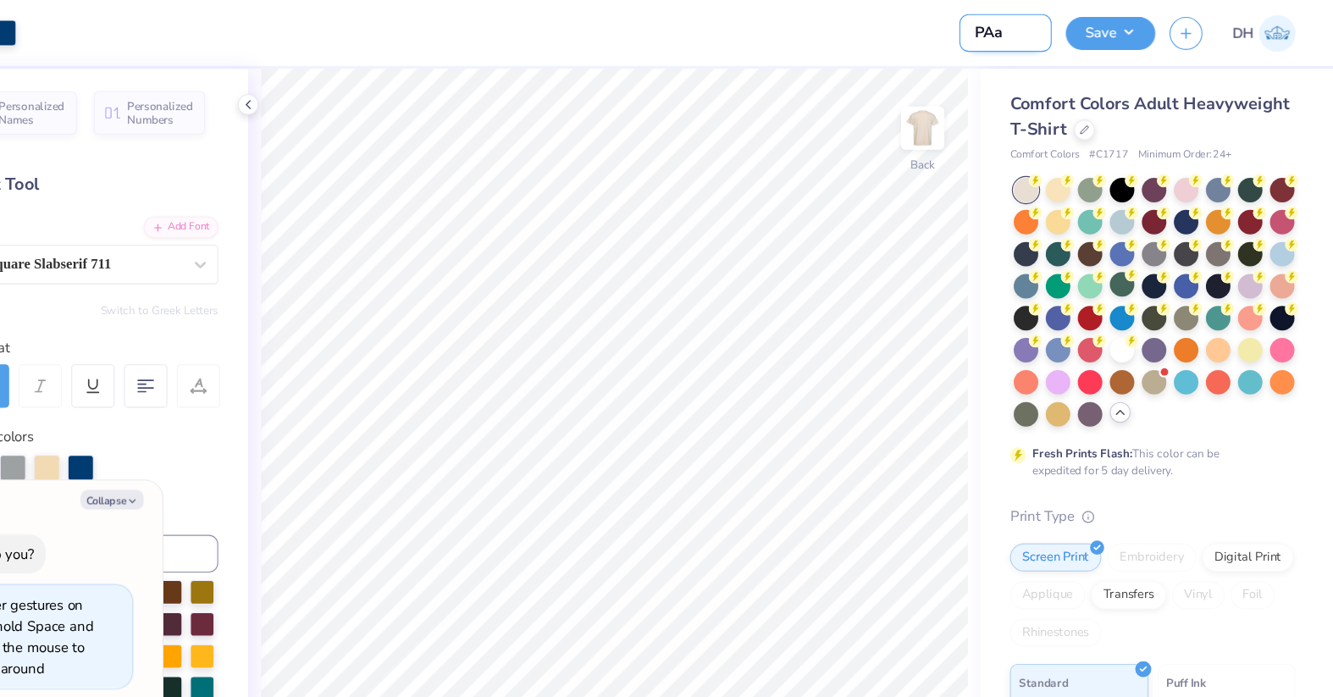
type input "PA"
type textarea "x"
type input "P"
type textarea "x"
type input "Pa"
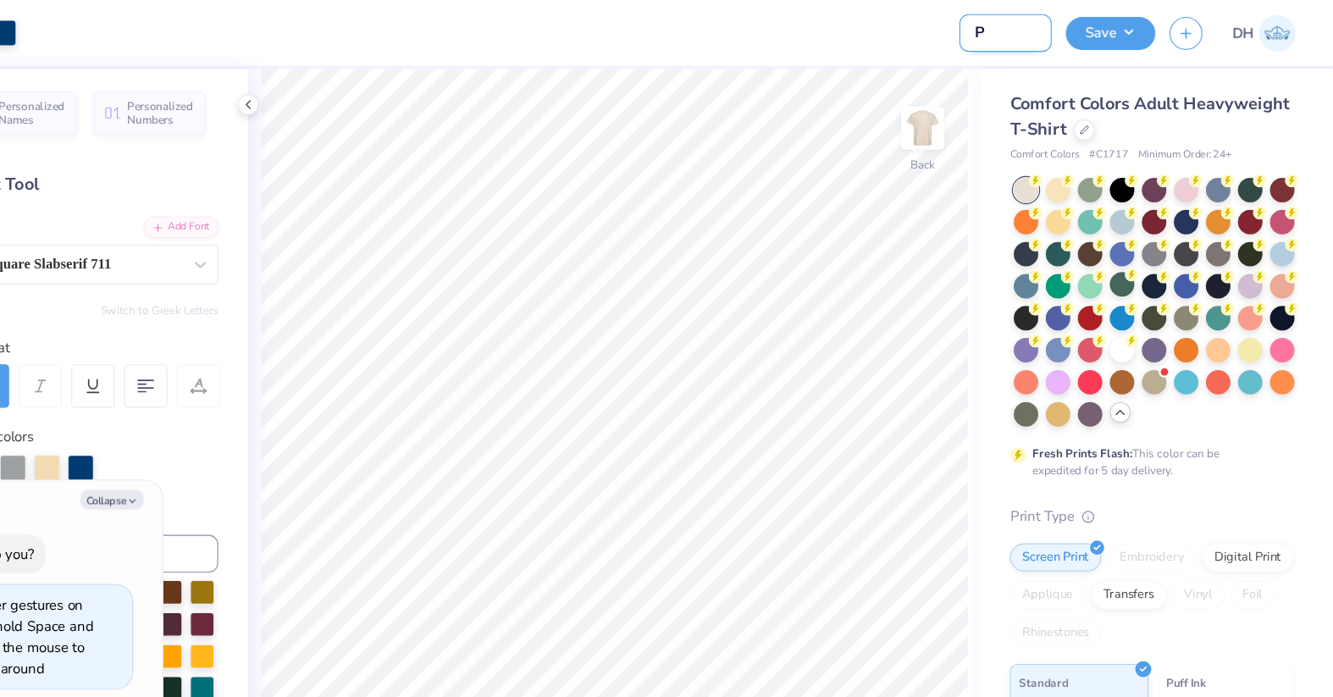
type textarea "x"
type input "Pan"
type textarea "x"
type input "Panh"
type textarea "x"
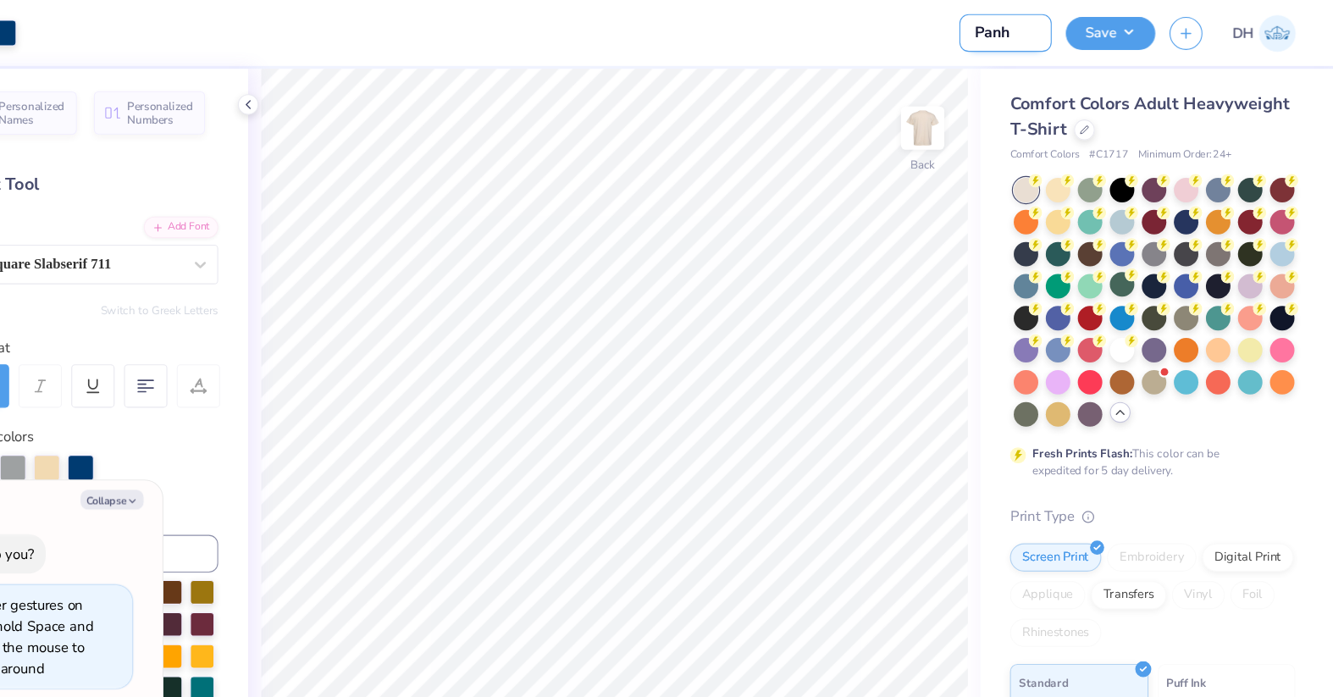
type input "Panhe"
type textarea "x"
type input "Panhel"
type textarea "x"
type input "Panhel"
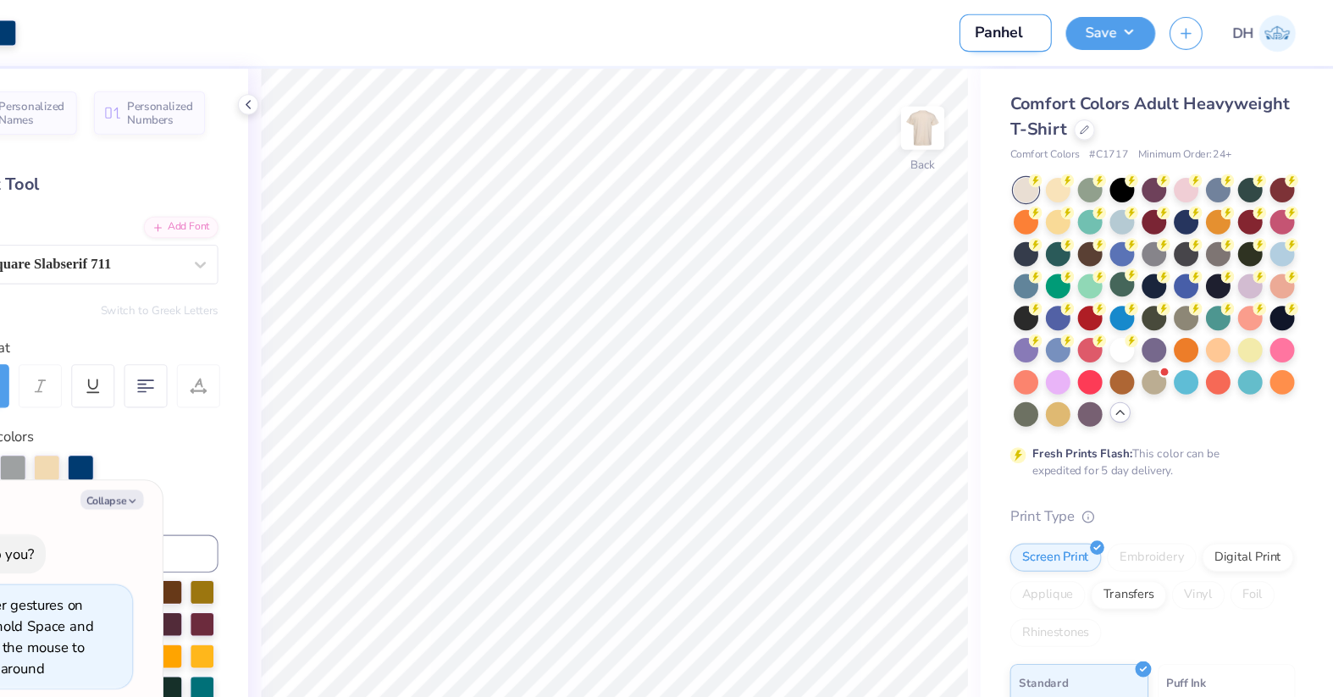
type textarea "x"
type input "Panhel T"
type textarea "x"
type input "Panhel Ta"
type textarea "x"
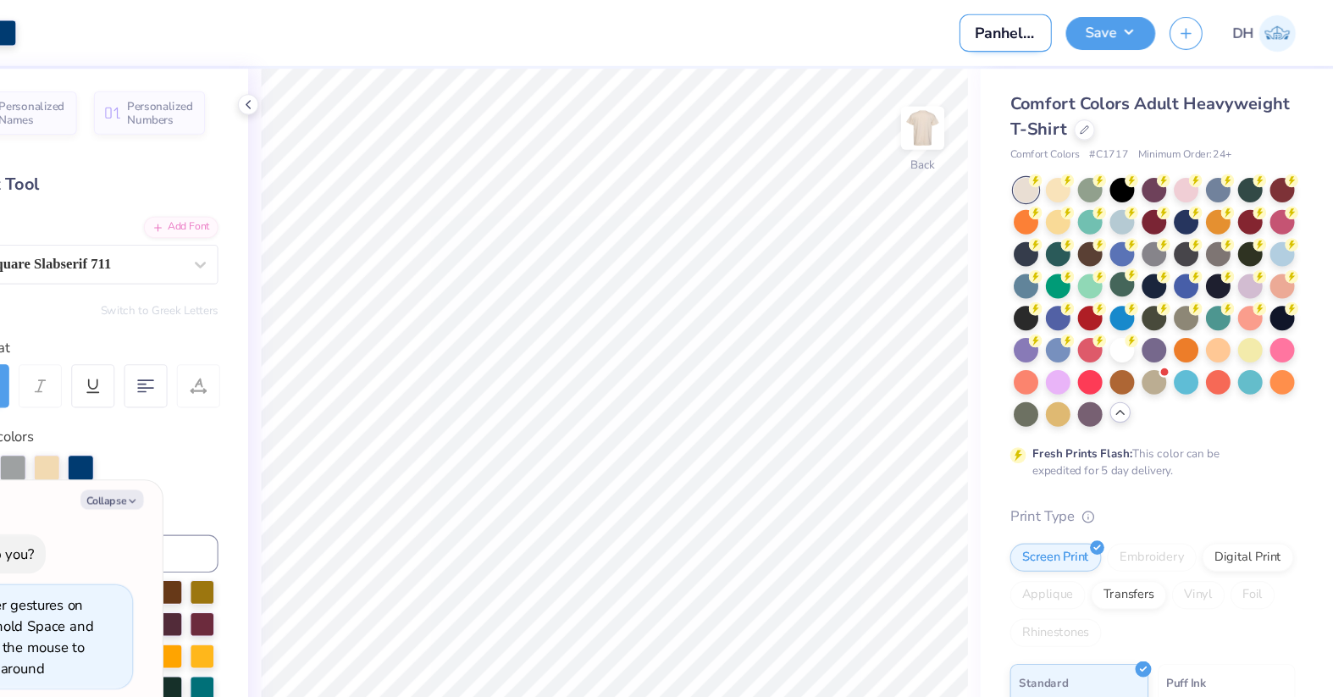
scroll to position [0, 6]
type input "Panhel T"
type textarea "x"
type input "Panhel"
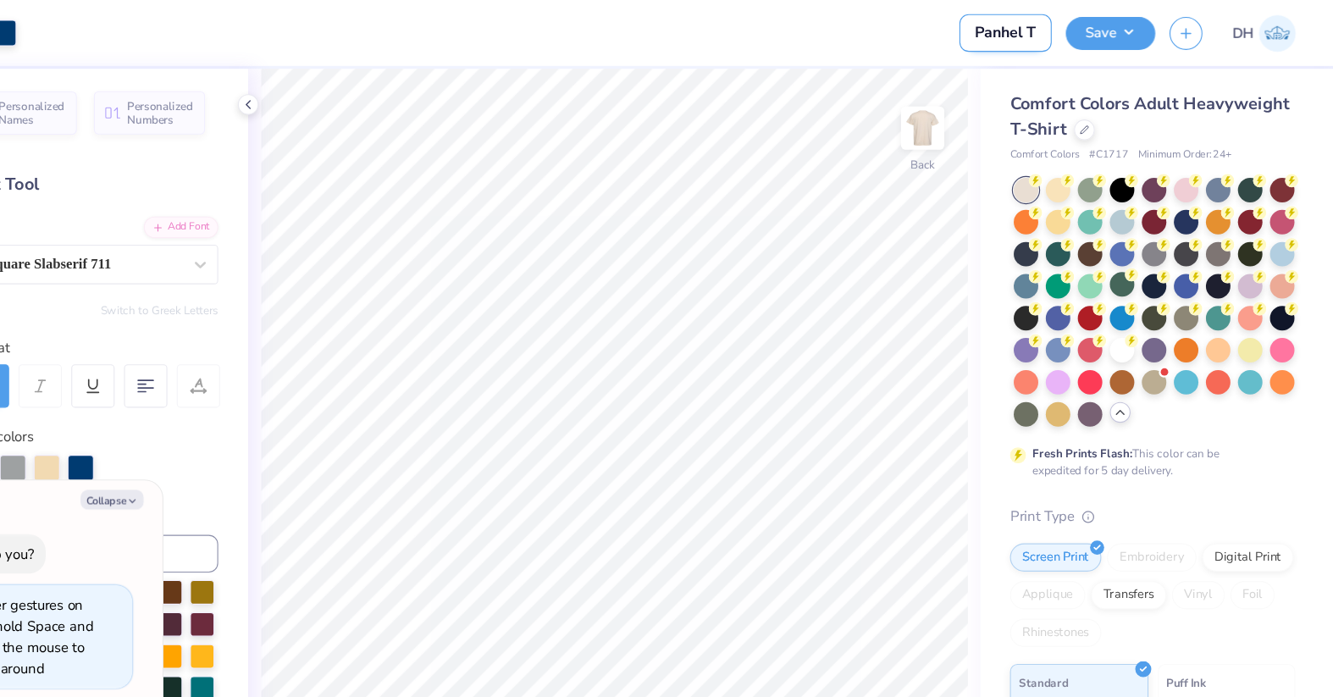
type textarea "x"
type input "Panhel T"
type textarea "x"
type input "Panhel Ta"
type textarea "x"
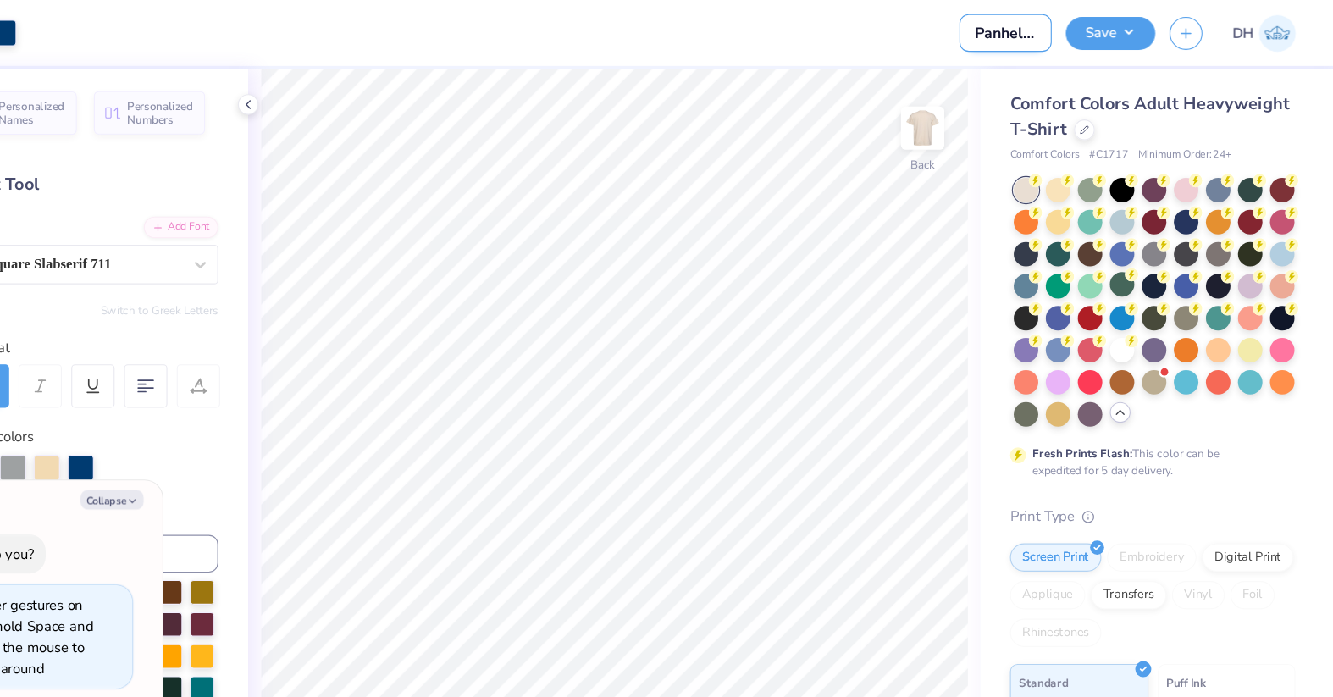
type input "[PERSON_NAME]"
type textarea "x"
type input "Panhel Tail"
type textarea "x"
type input "Panhel Tailg"
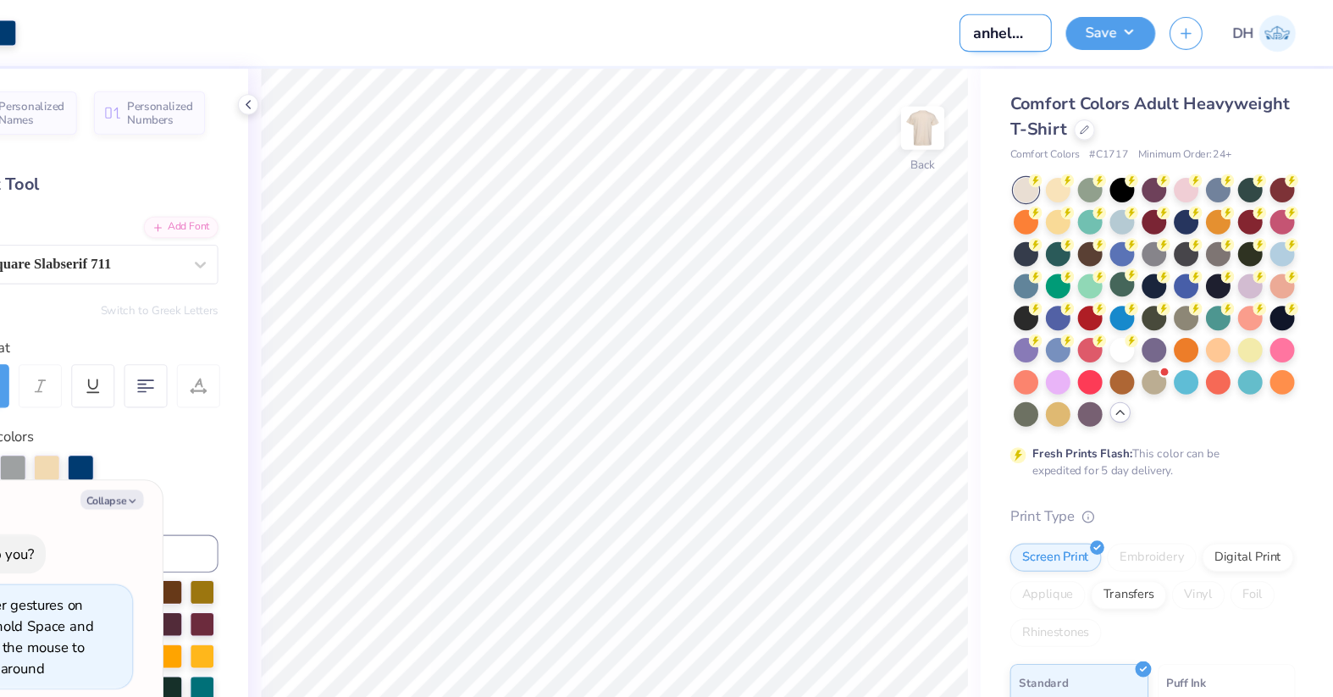
type textarea "x"
type input "Panhel Tailga"
type textarea "x"
type input "Panhel Tailgat"
type textarea "x"
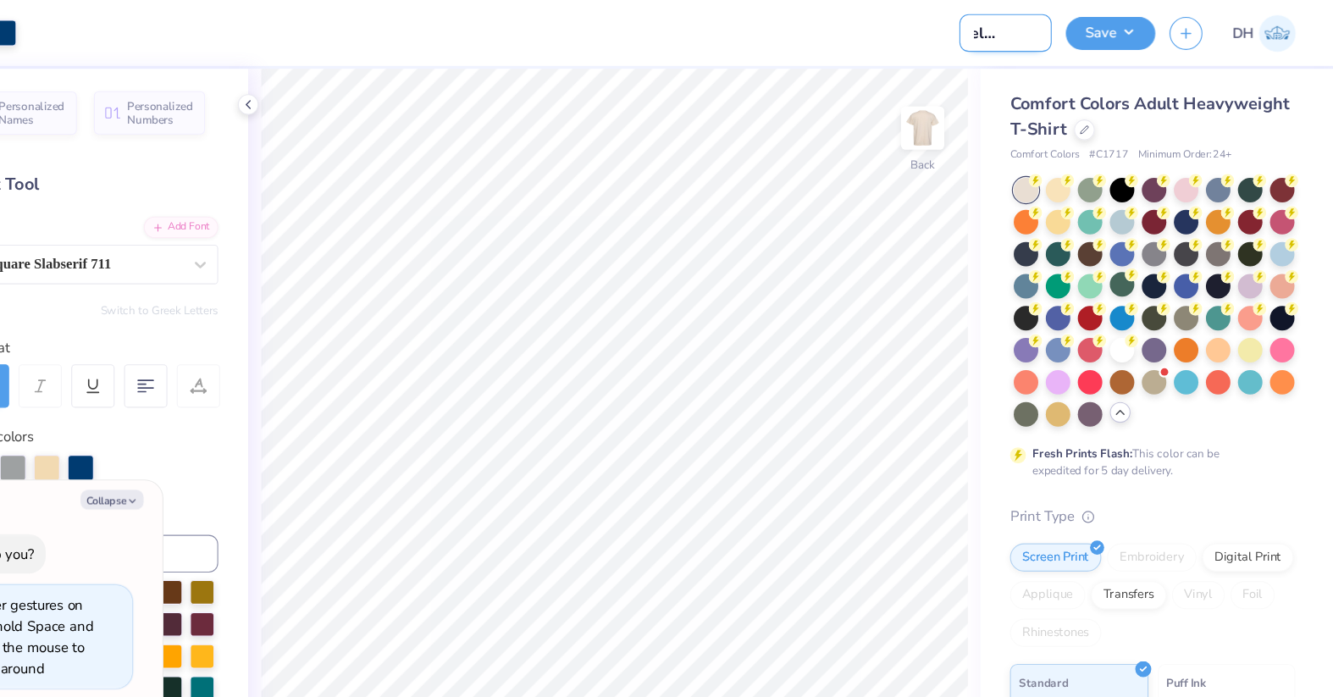
type input "Panhel Tailgate"
type textarea "x"
type input "Panhel Tailgate"
type textarea "x"
type input "Panhel Tailgate s"
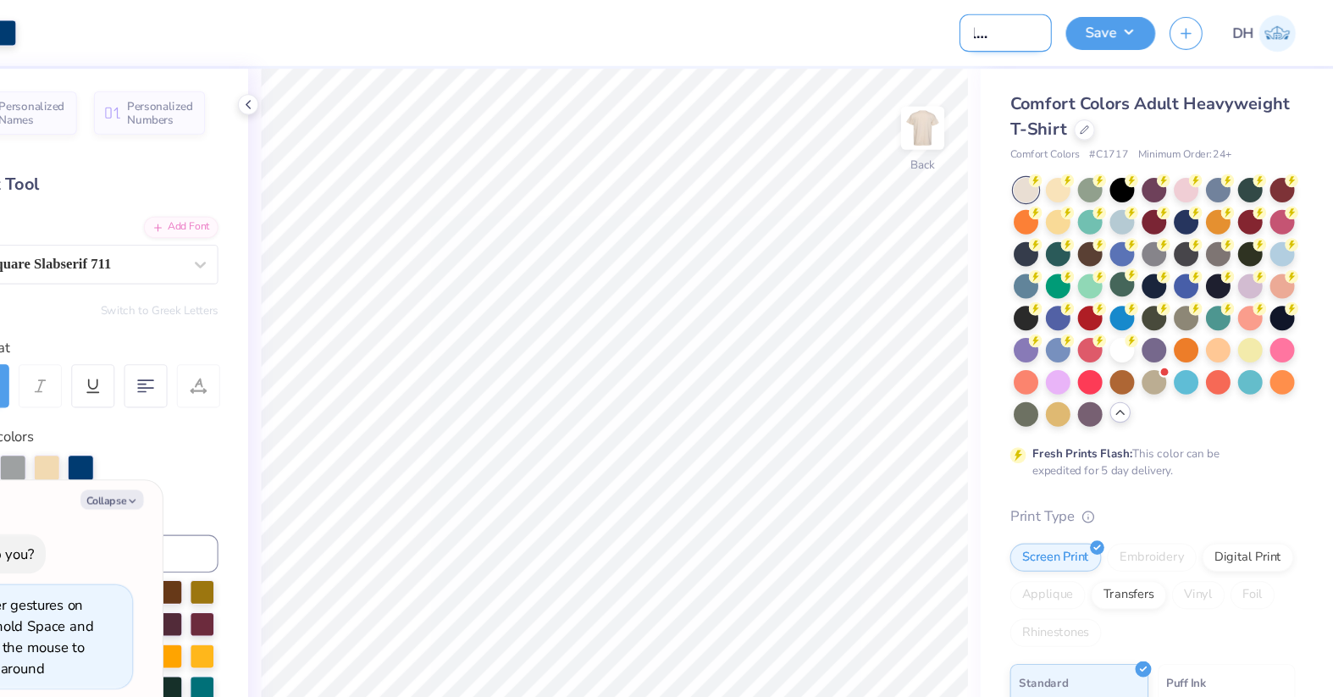
type textarea "x"
type input "Panhel Tailgate sh"
type textarea "x"
type input "Panhel Tailgate shi"
type textarea "x"
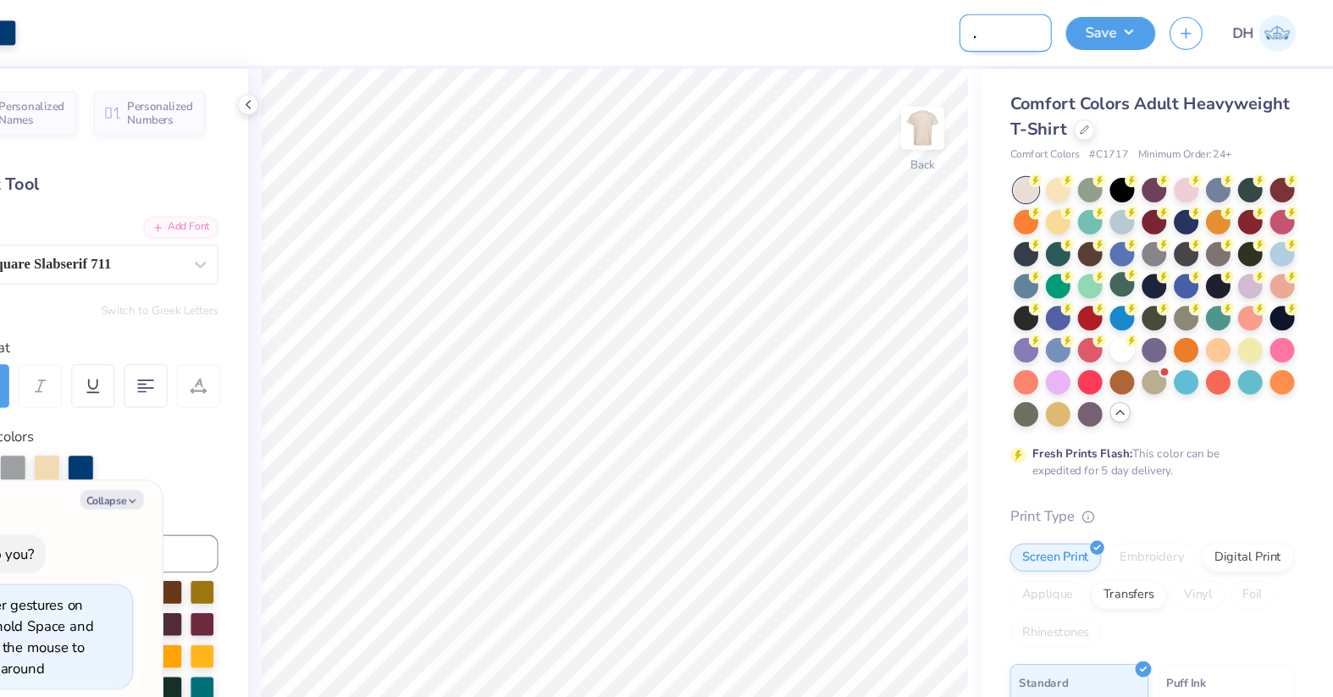
type input "Panhel Tailgate shir"
type textarea "x"
type input "Panhel Tailgate shirt"
type textarea "x"
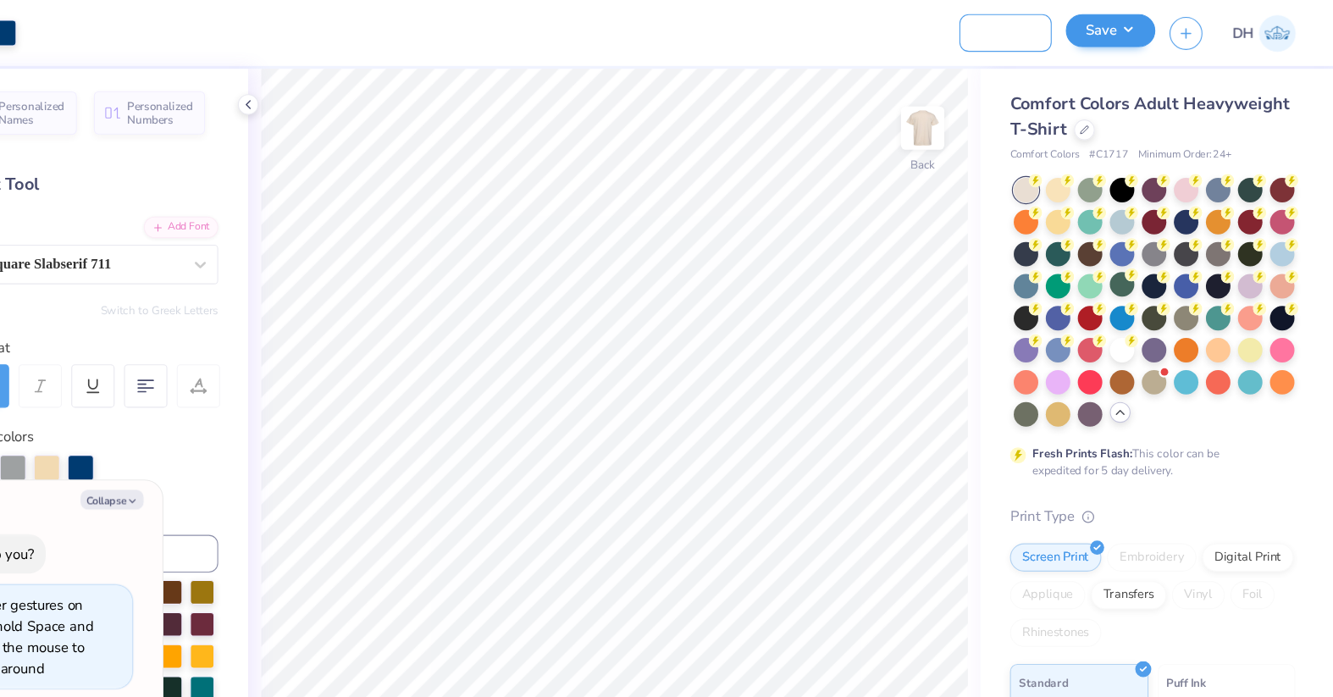
type input "Panhel Tailgate shirt"
click at [1113, 20] on button "Save" at bounding box center [1132, 28] width 80 height 30
type textarea "x"
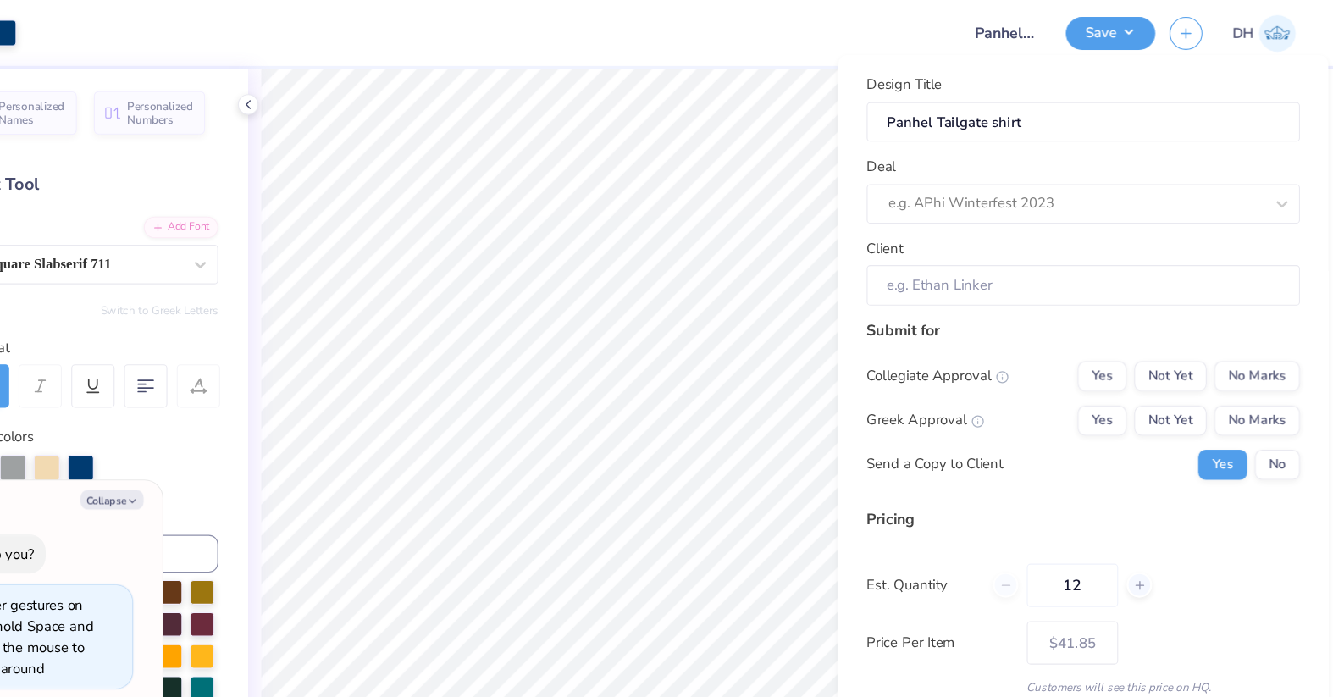
click at [1044, 201] on div "Design Title Panhel Tailgate shirt Deal e.g. APhi Winterfest 2023 Client" at bounding box center [1107, 171] width 389 height 208
click at [1035, 174] on div at bounding box center [1101, 183] width 337 height 23
click at [1043, 258] on div "UA Panhellenic Eboard" at bounding box center [1108, 259] width 376 height 28
type input "panhellenic"
type textarea "x"
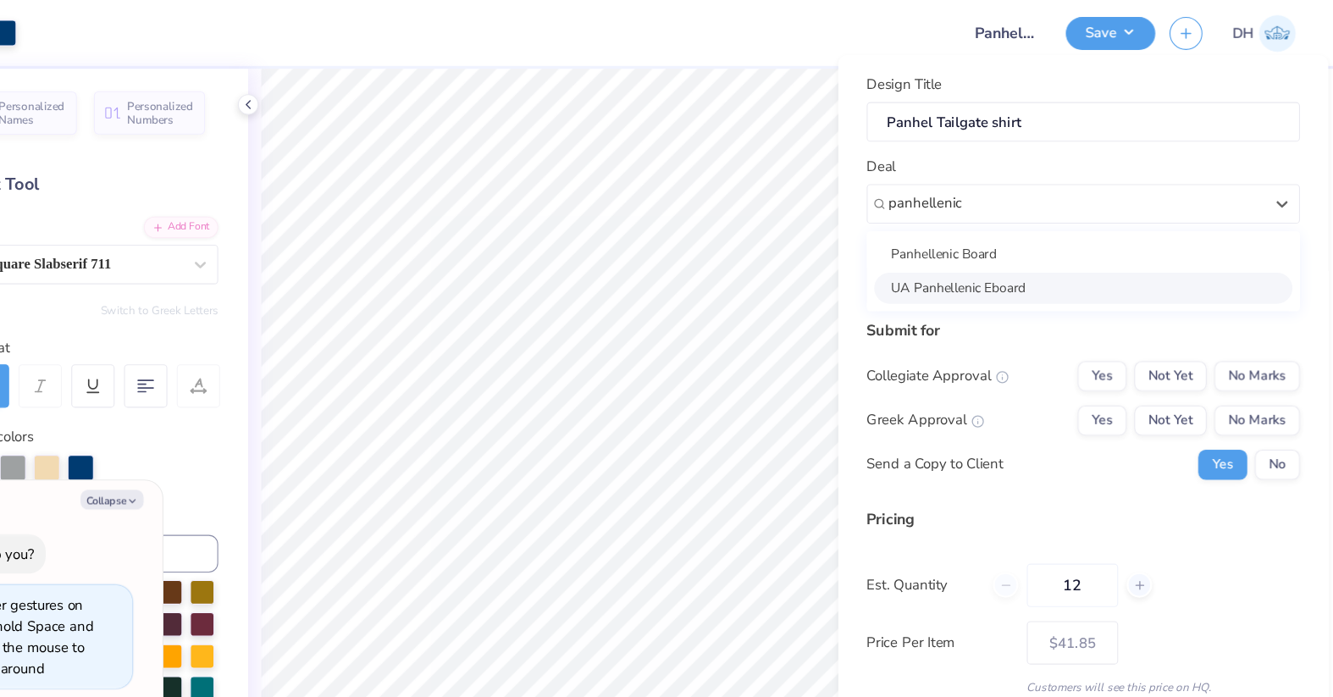
type input "[PERSON_NAME]"
type input "$41.85"
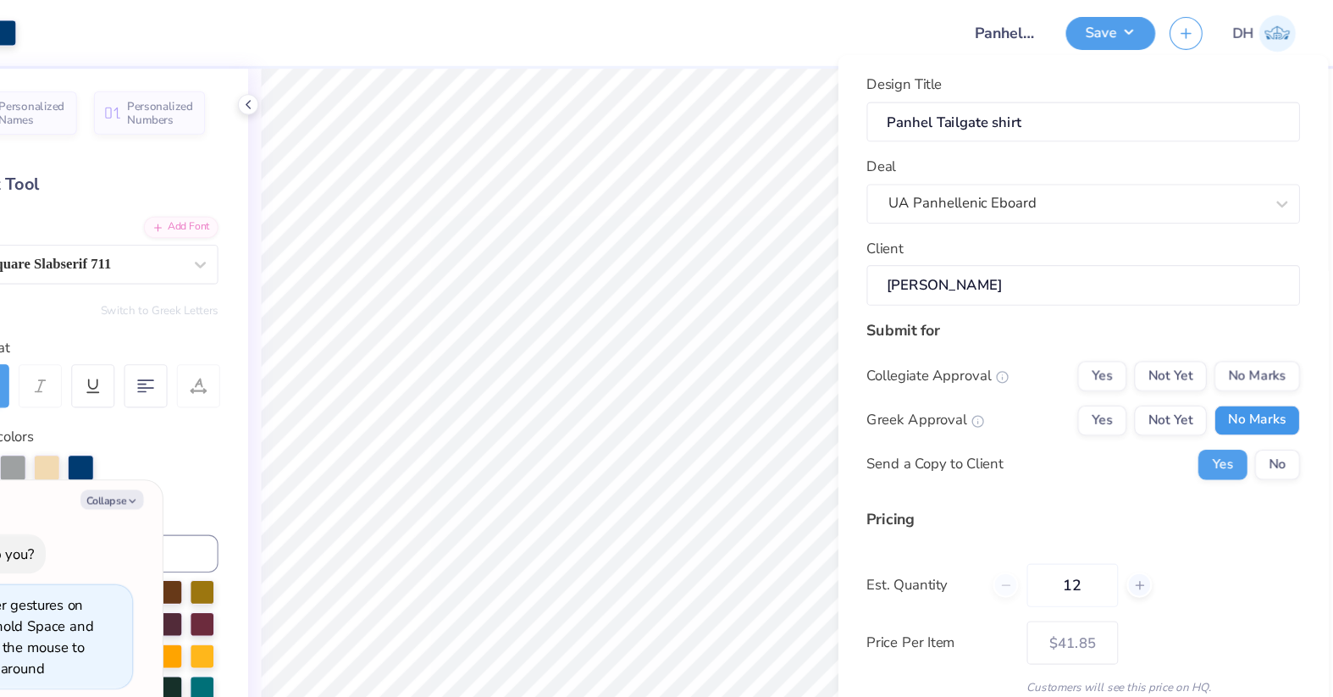
click at [1165, 368] on button "No Marks" at bounding box center [1264, 377] width 77 height 27
click at [1165, 421] on button "No" at bounding box center [1282, 417] width 41 height 27
type textarea "x"
click at [1127, 384] on button "Yes" at bounding box center [1125, 377] width 44 height 27
click at [1165, 338] on button "No Marks" at bounding box center [1264, 337] width 77 height 27
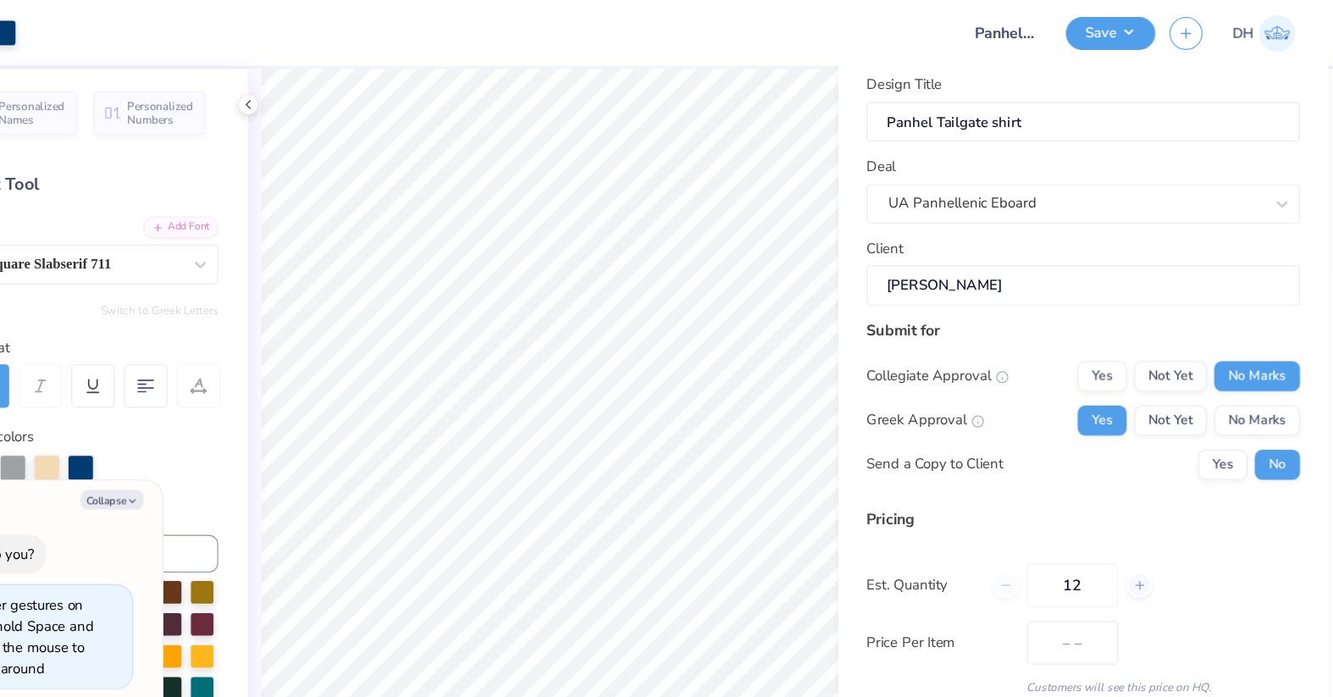
scroll to position [89, 0]
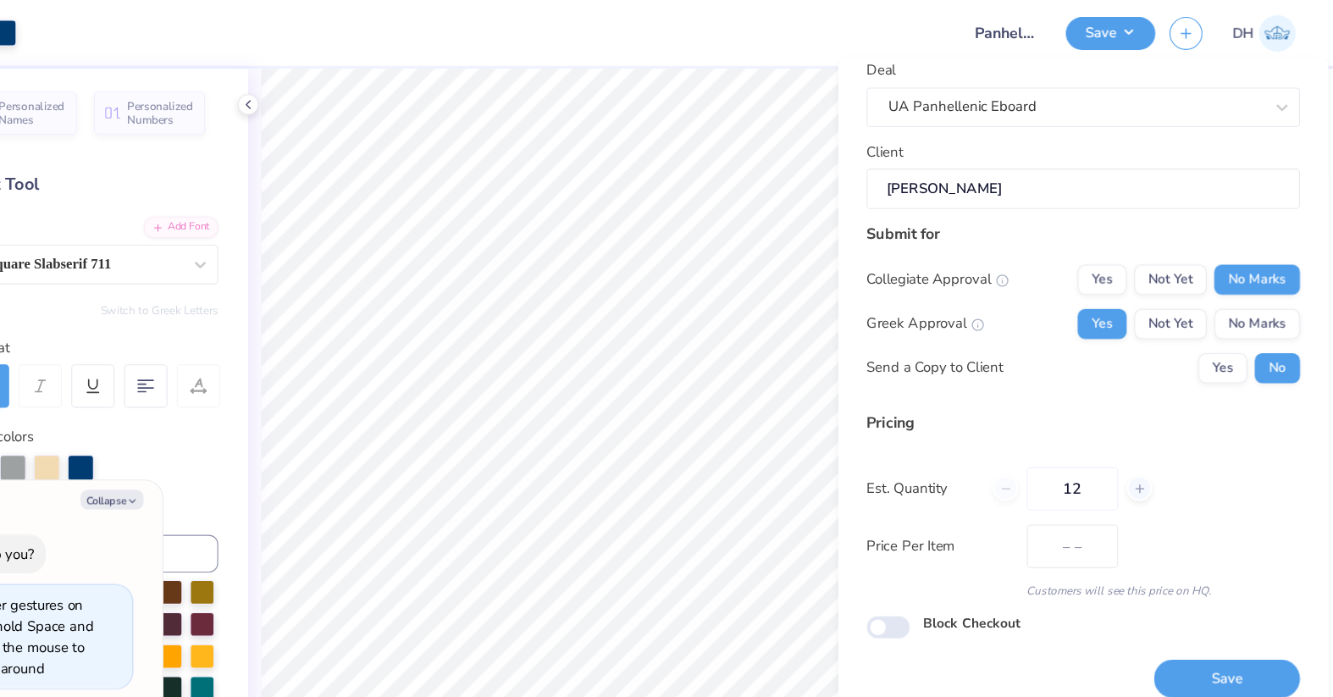
type input "$41.85"
click at [1109, 445] on input "12" at bounding box center [1098, 438] width 82 height 39
type input "1"
type input "0"
type input "1000"
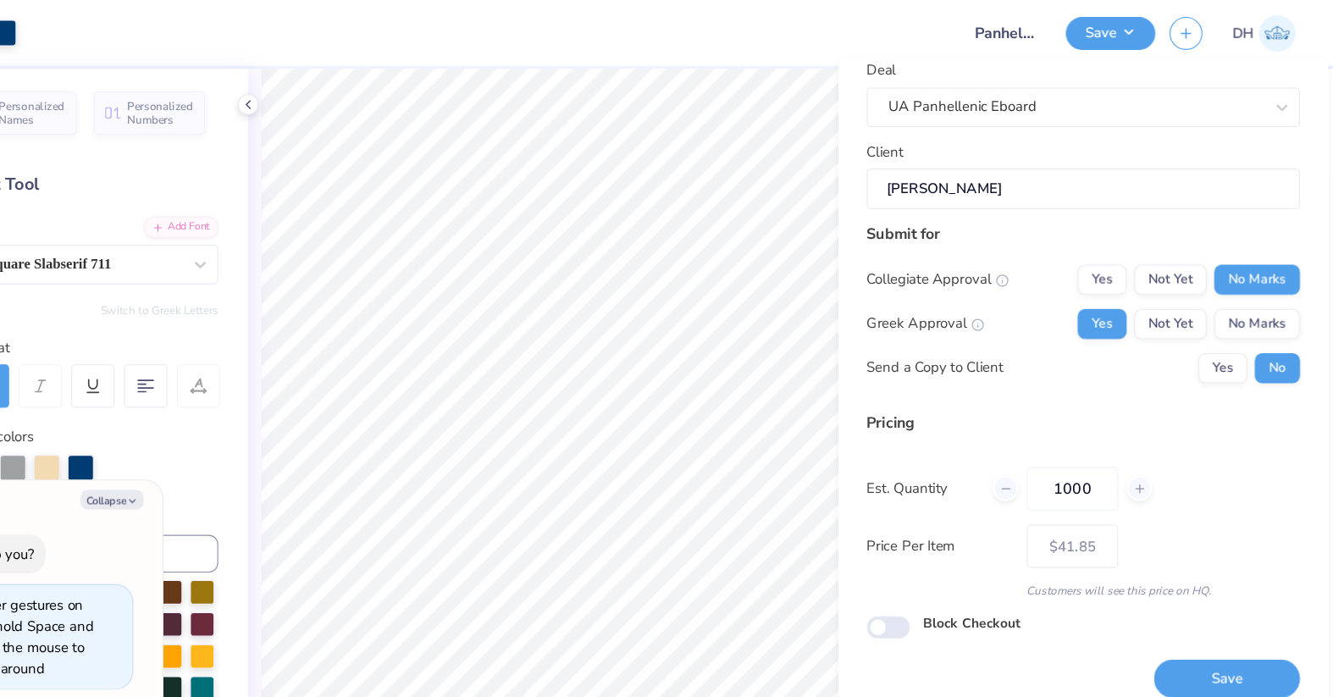
type input "– –"
type input "1000"
click at [1165, 447] on div "Est. Quantity 1000" at bounding box center [1107, 438] width 389 height 39
click at [1165, 611] on button "Save" at bounding box center [1237, 610] width 131 height 35
type input "– –"
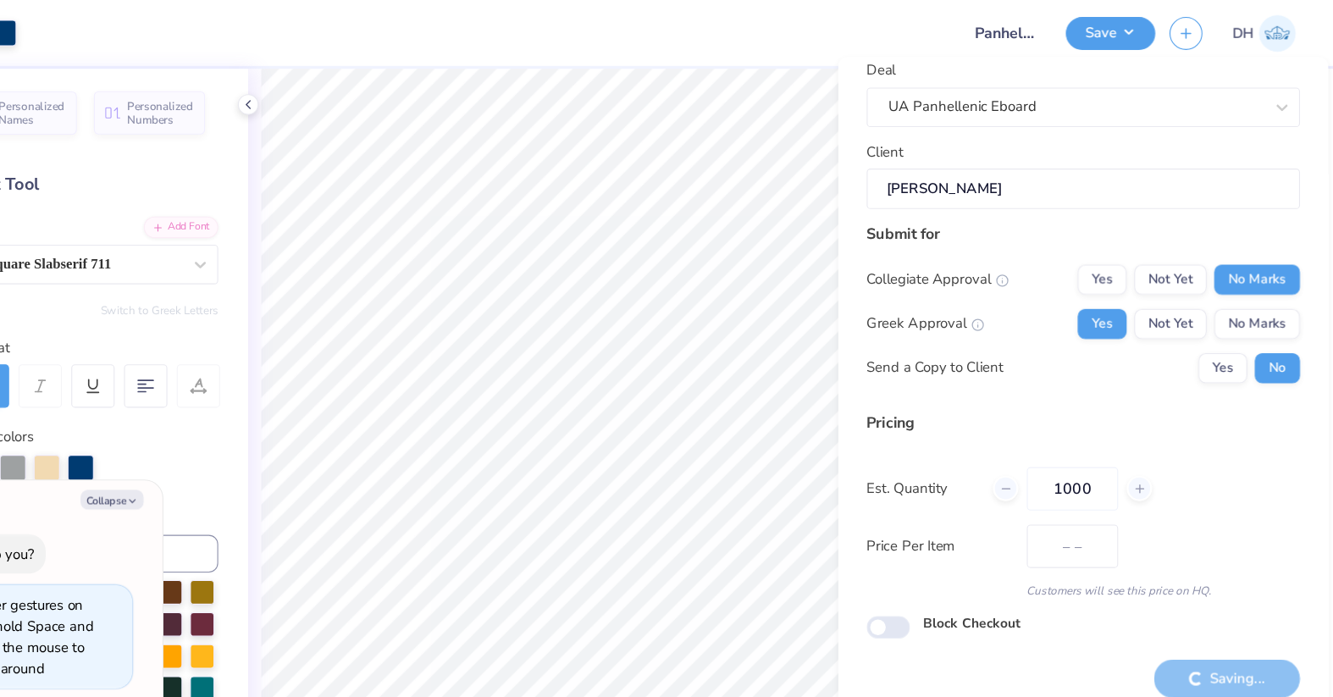
click at [786, 28] on div at bounding box center [573, 29] width 822 height 59
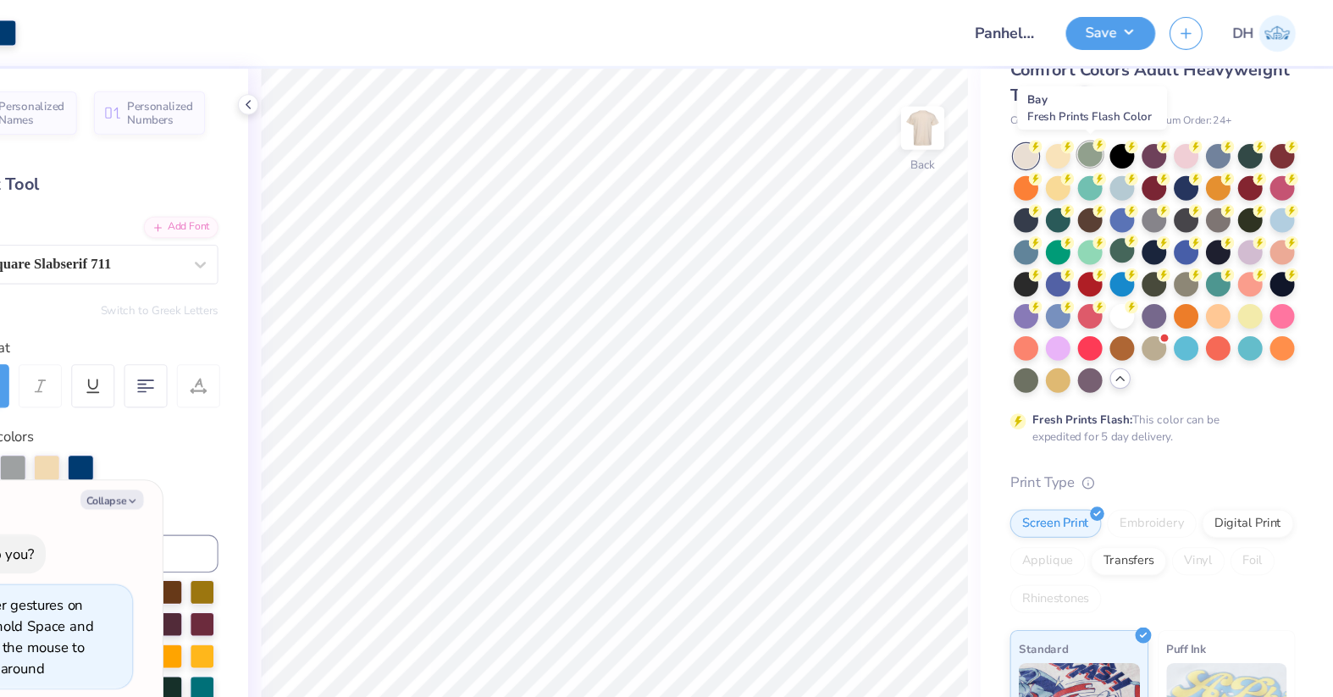
scroll to position [30, 0]
type textarea "x"
